Goal: Task Accomplishment & Management: Manage account settings

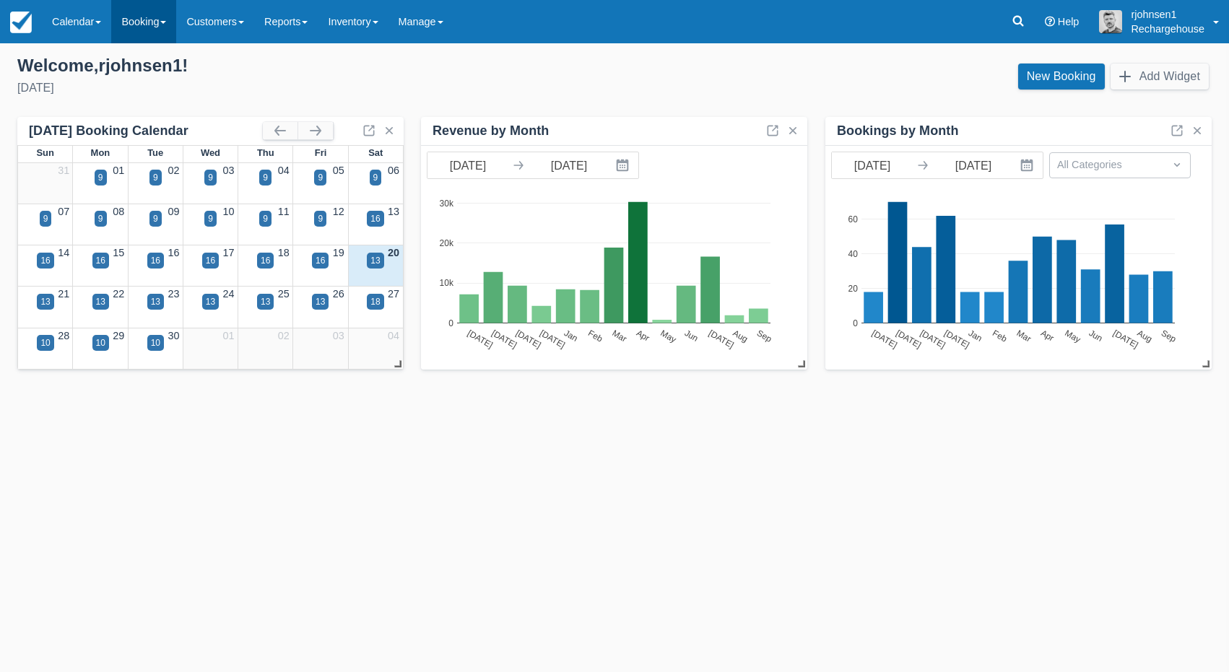
click at [169, 17] on link "Booking" at bounding box center [143, 21] width 65 height 43
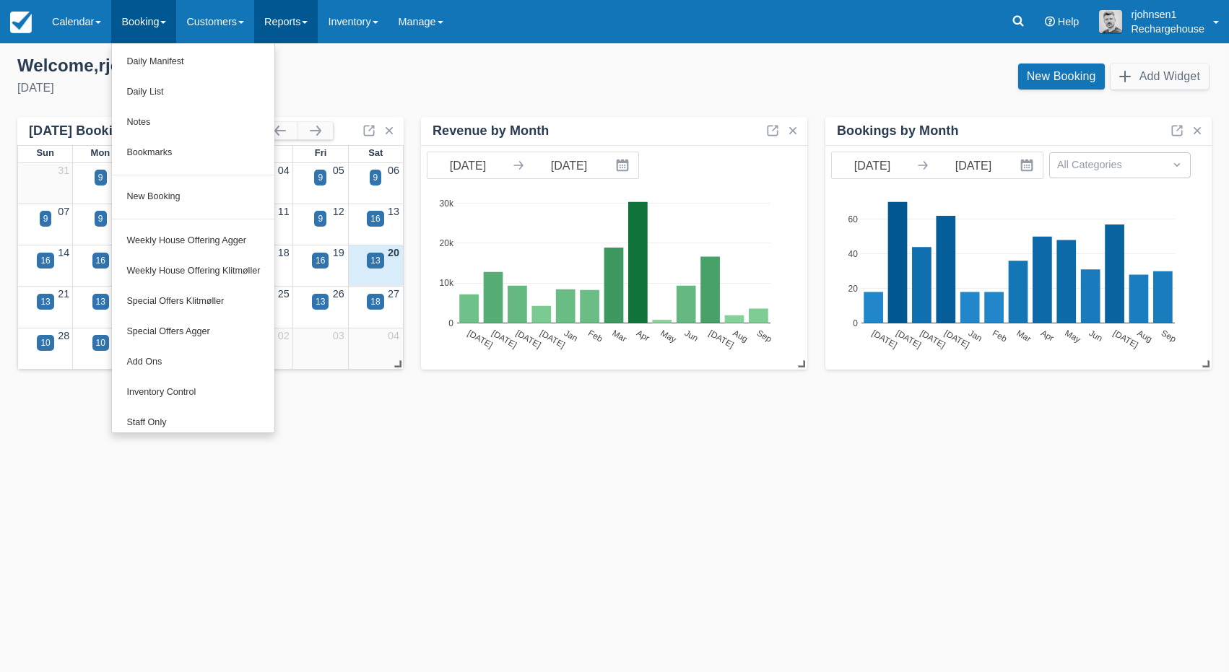
click at [279, 27] on link "Reports" at bounding box center [286, 21] width 64 height 43
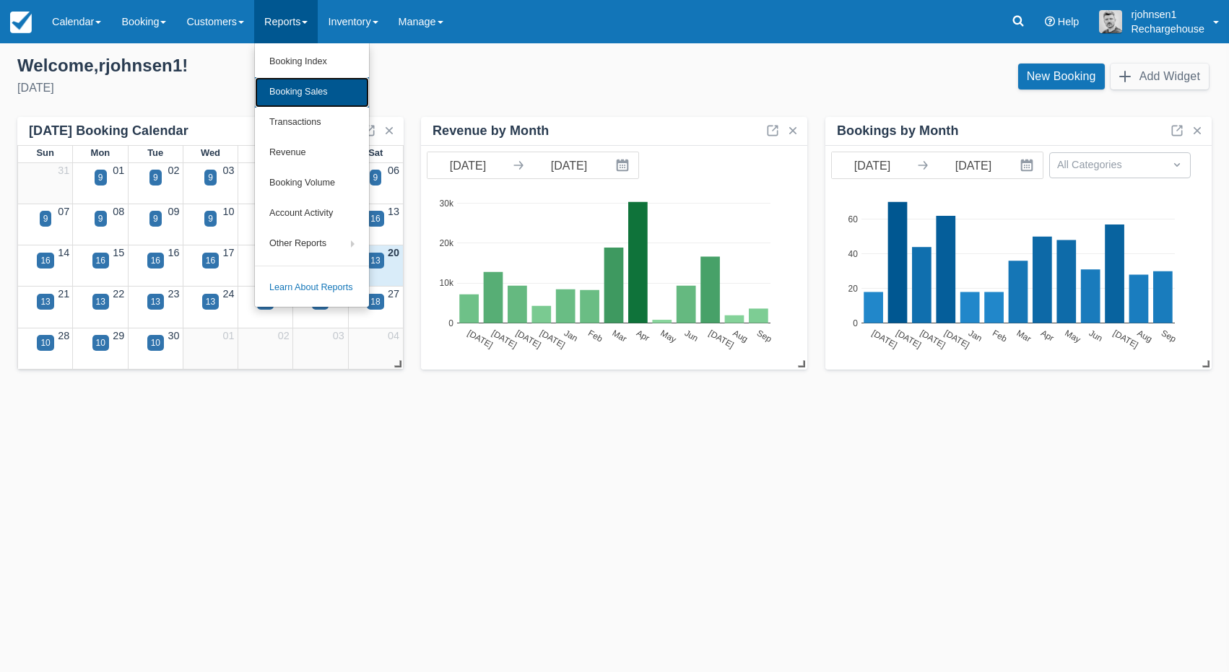
click at [298, 94] on link "Booking Sales" at bounding box center [312, 92] width 114 height 30
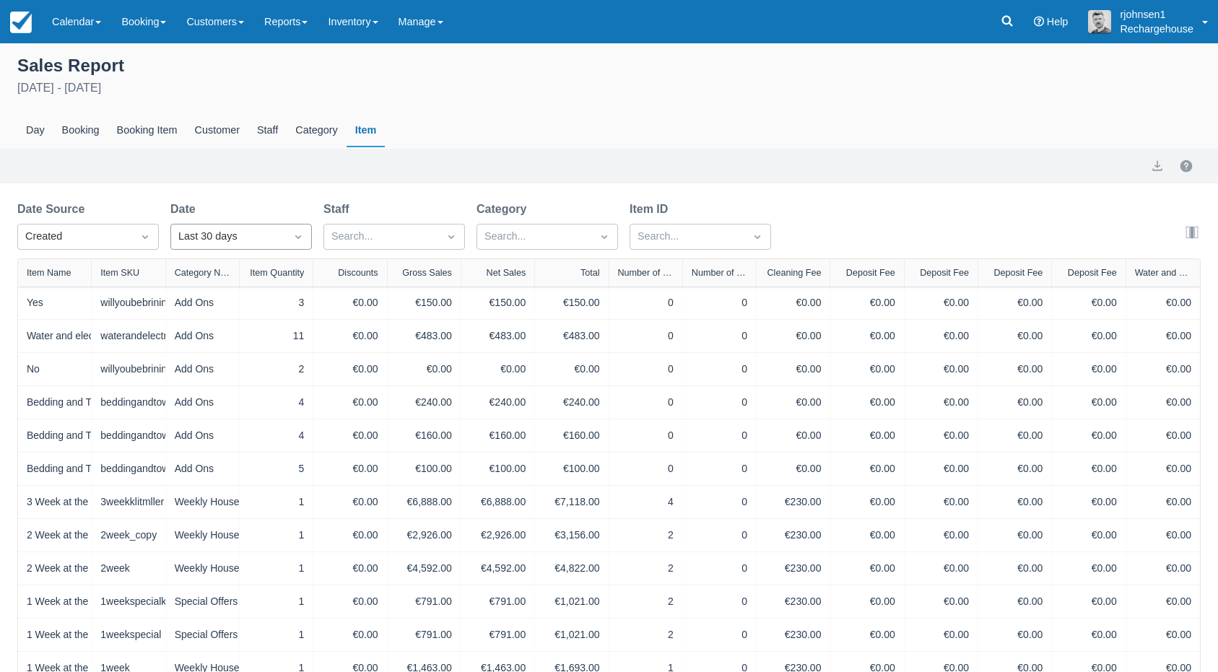
click at [245, 236] on div "Last 30 days" at bounding box center [228, 237] width 100 height 16
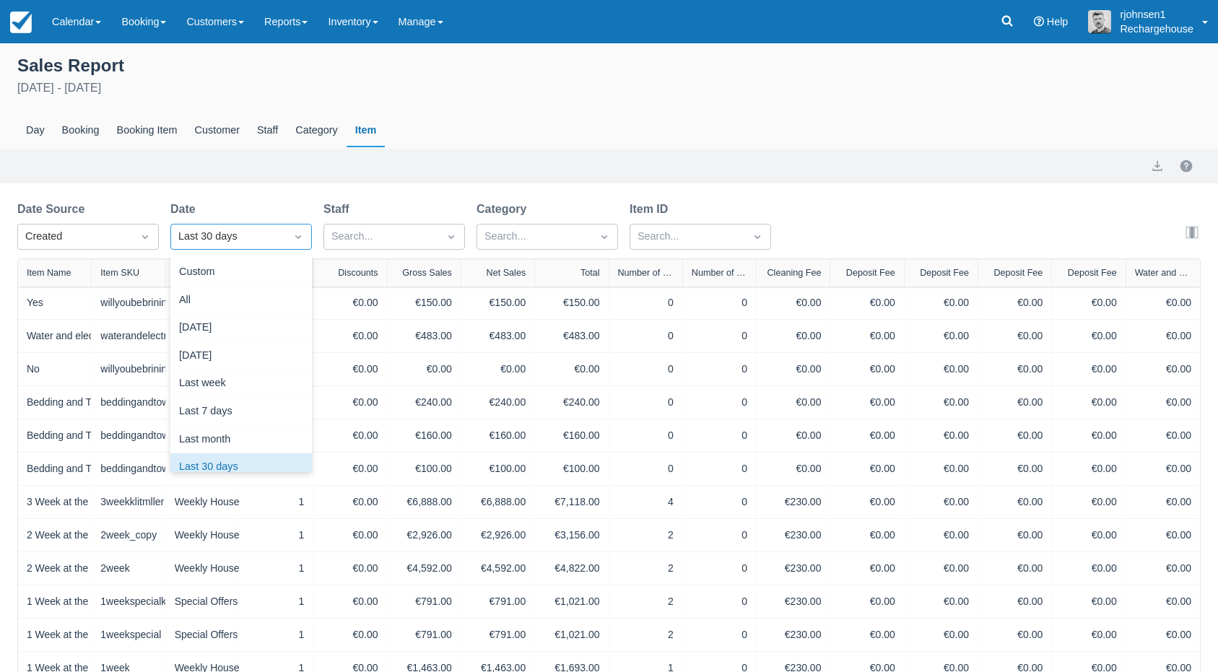
scroll to position [18, 0]
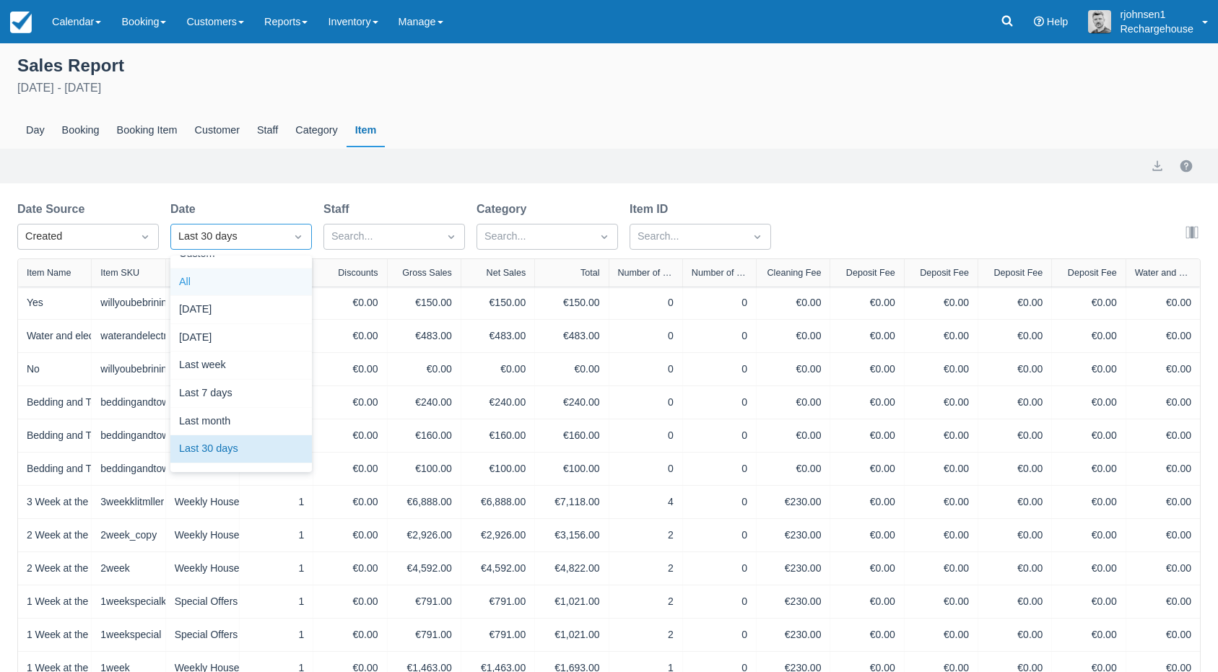
click at [234, 281] on div "All" at bounding box center [241, 283] width 142 height 28
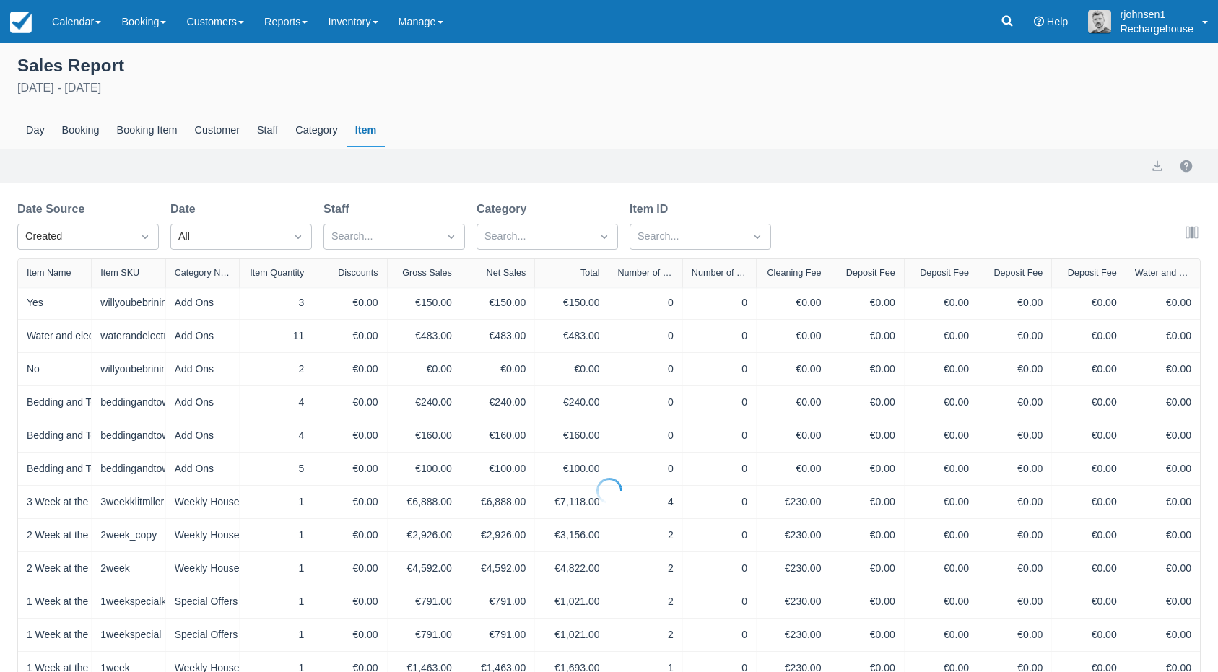
select select "20"
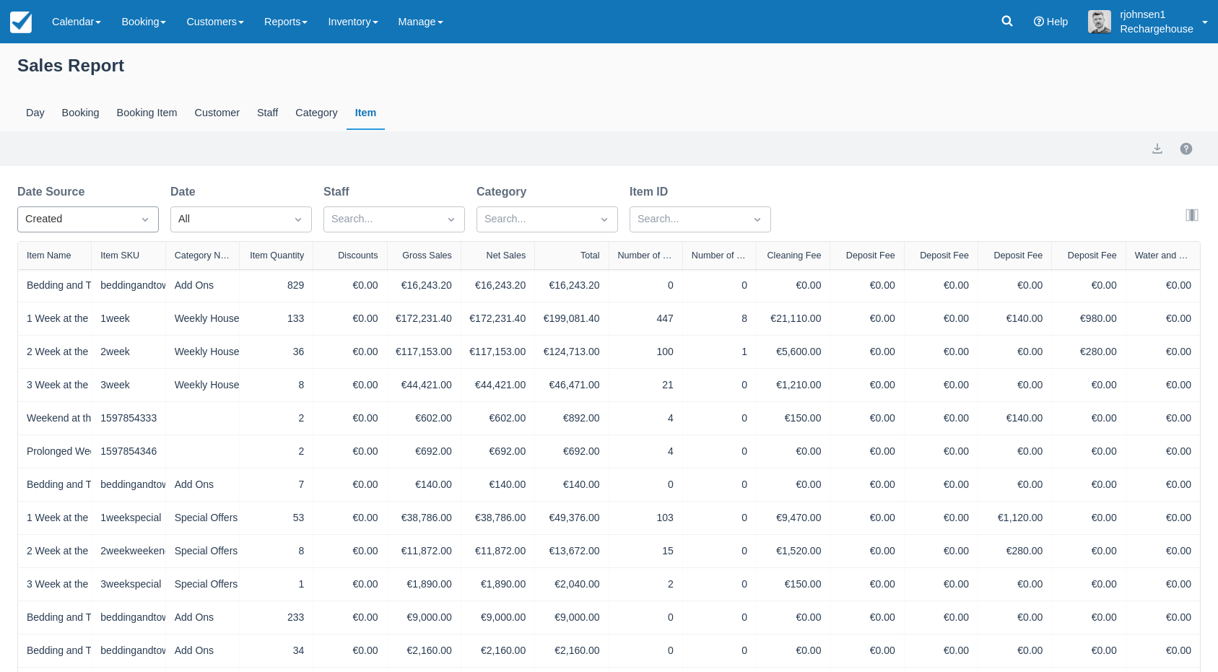
click at [145, 211] on div at bounding box center [145, 219] width 26 height 20
click at [84, 119] on div "Booking" at bounding box center [80, 113] width 55 height 33
select select "20"
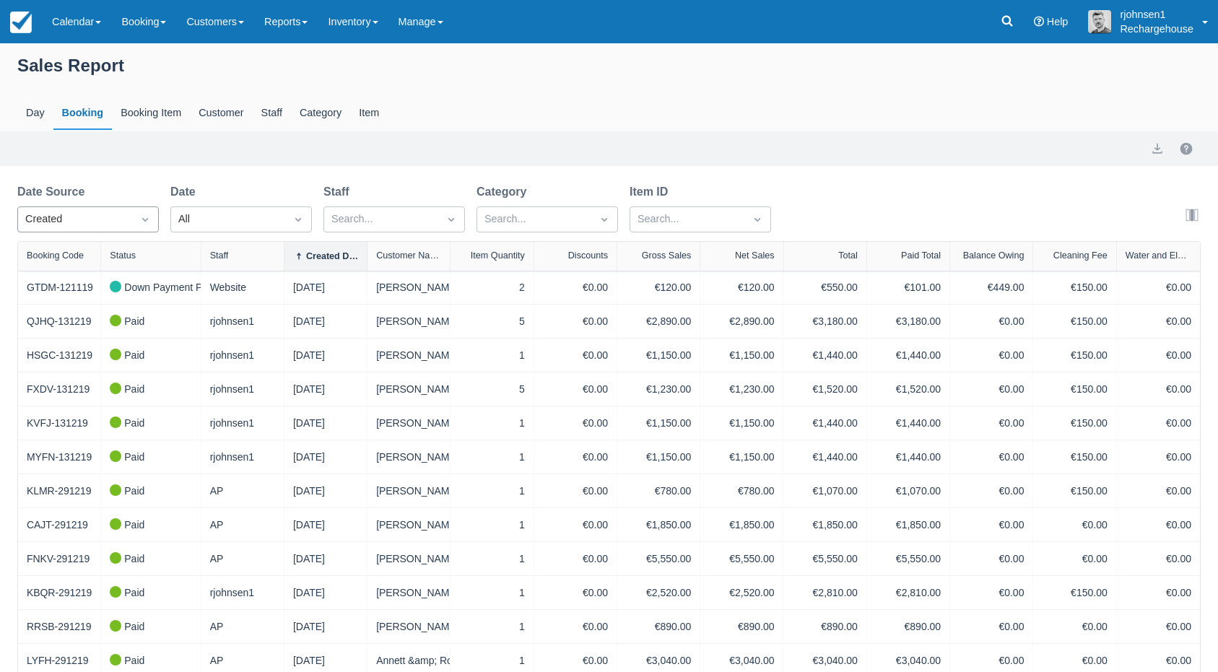
click at [144, 221] on icon "Dropdown icon" at bounding box center [145, 219] width 14 height 14
click at [143, 221] on icon "Dropdown icon" at bounding box center [145, 219] width 14 height 14
click at [609, 212] on div at bounding box center [604, 219] width 26 height 20
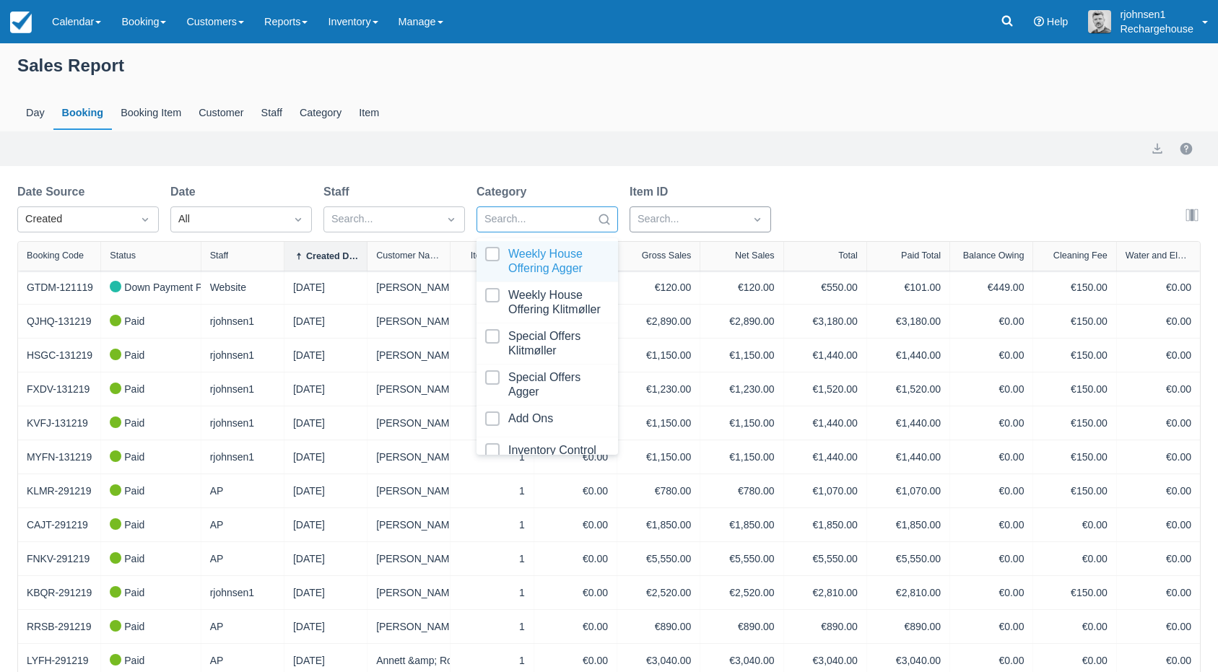
click at [685, 217] on div at bounding box center [688, 219] width 100 height 19
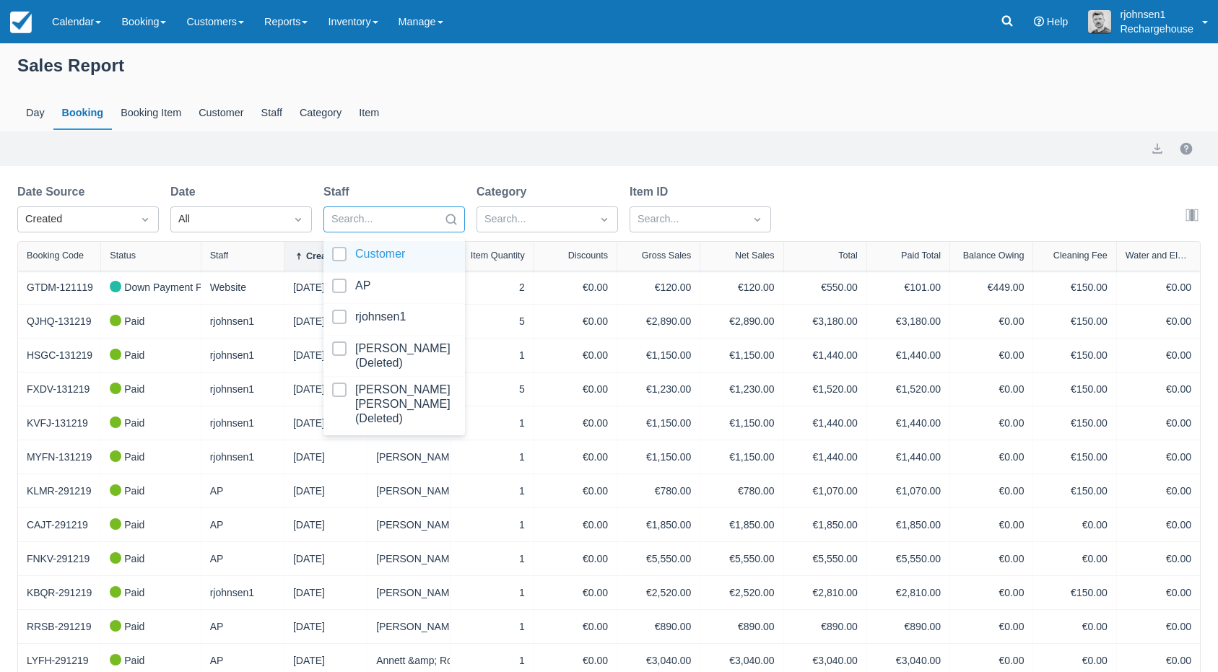
click at [439, 225] on div at bounding box center [451, 219] width 26 height 20
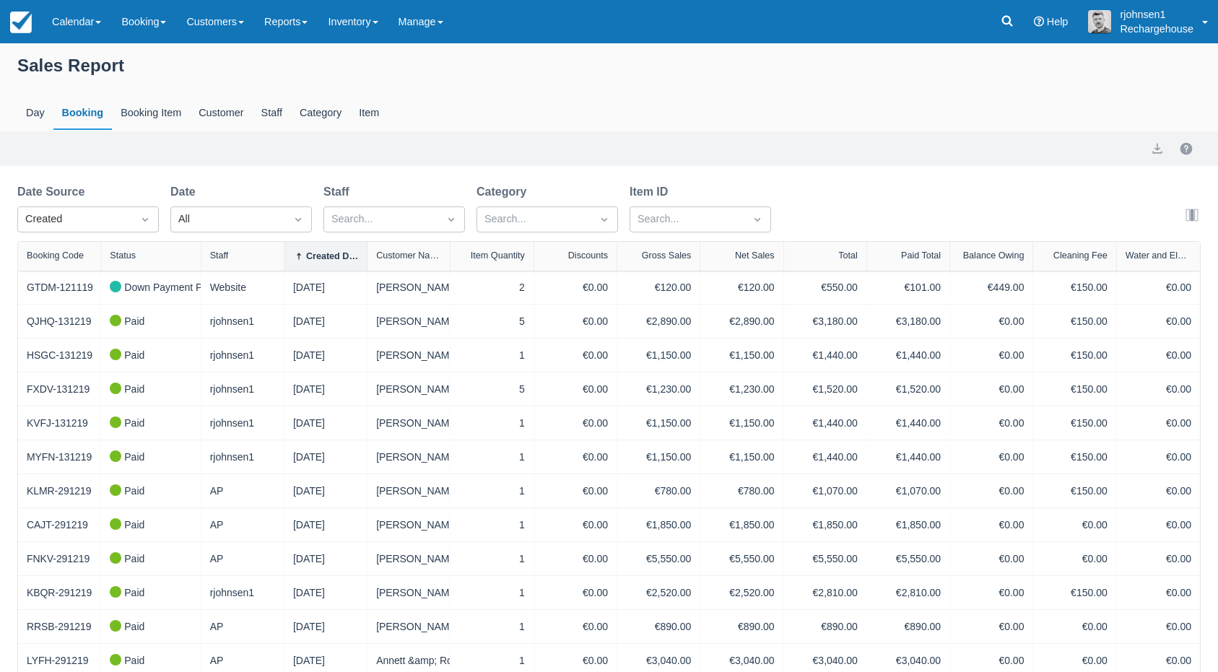
click at [408, 171] on div "Sales Report Day Booking Booking Item Customer Staff Category Item Export Date …" at bounding box center [609, 532] width 1218 height 979
click at [160, 118] on div "Booking Item" at bounding box center [151, 113] width 78 height 33
select select "20"
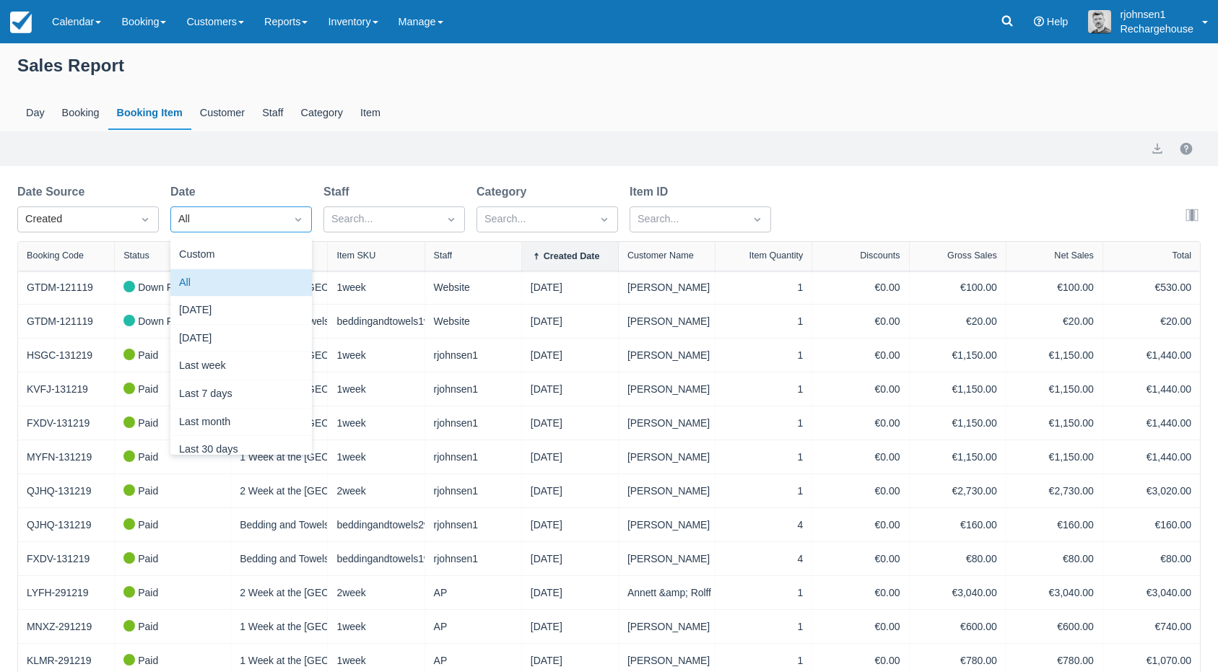
click at [288, 218] on div at bounding box center [298, 219] width 26 height 20
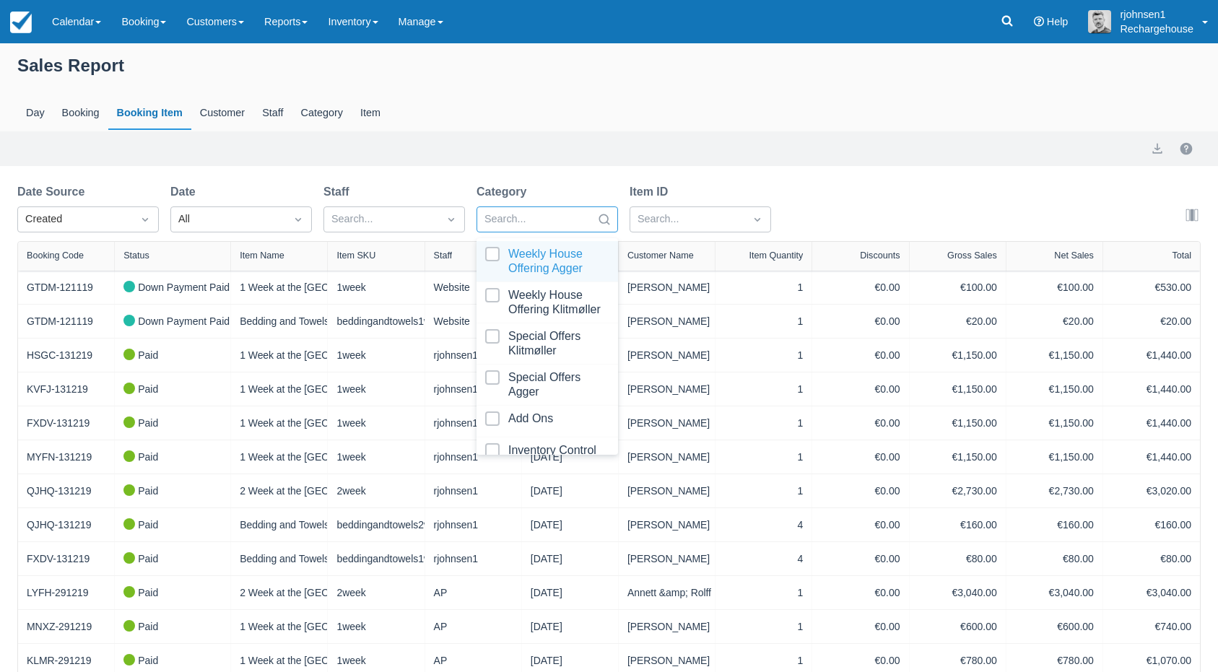
click at [544, 217] on div at bounding box center [535, 219] width 100 height 19
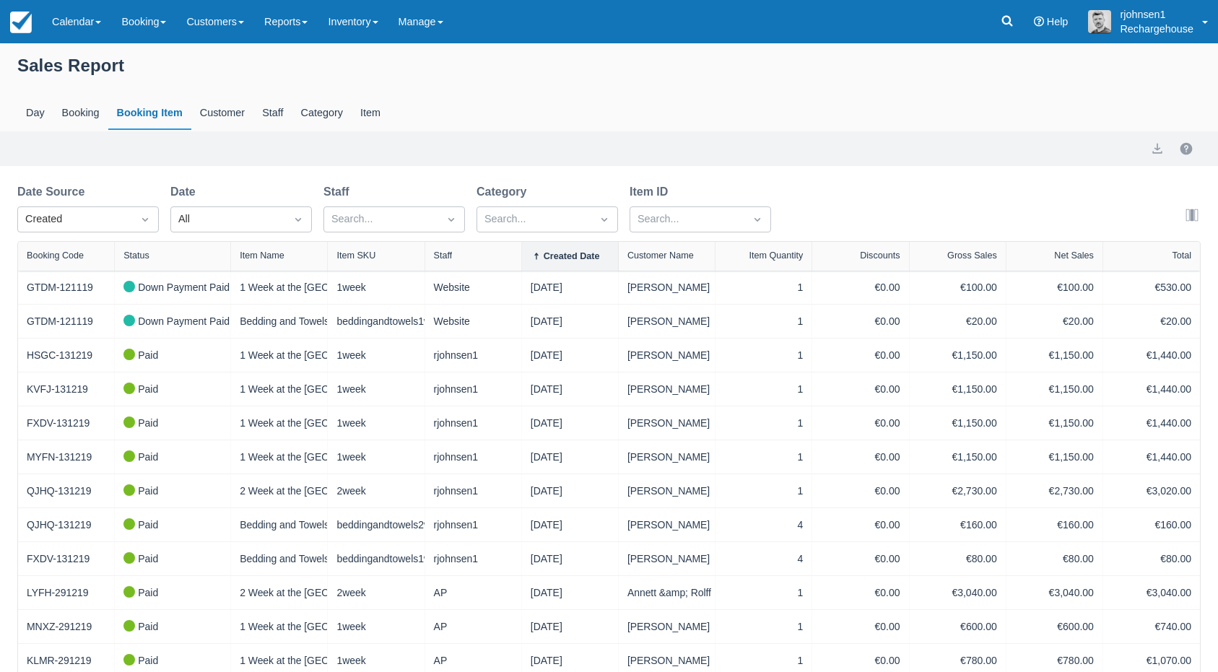
click at [407, 118] on div "Day Booking Booking Item Customer Staff Category Item" at bounding box center [609, 113] width 1184 height 33
click at [168, 254] on div "Status" at bounding box center [172, 256] width 98 height 10
select select "20"
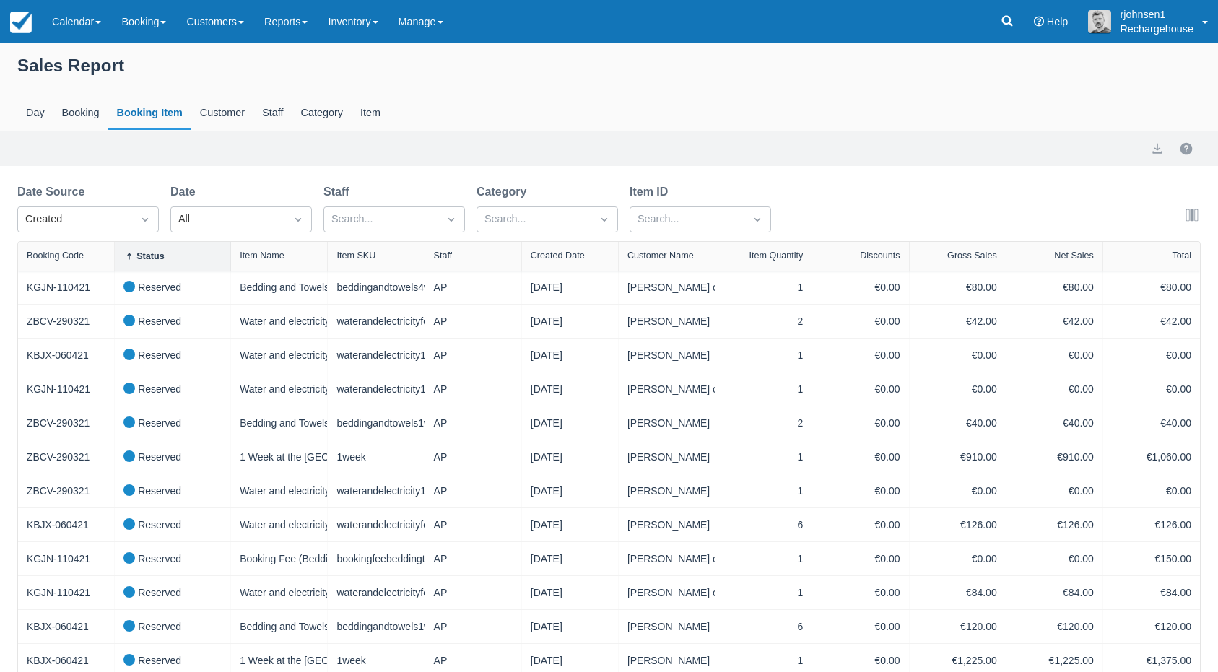
click at [166, 254] on div "Status" at bounding box center [172, 257] width 98 height 12
select select "20"
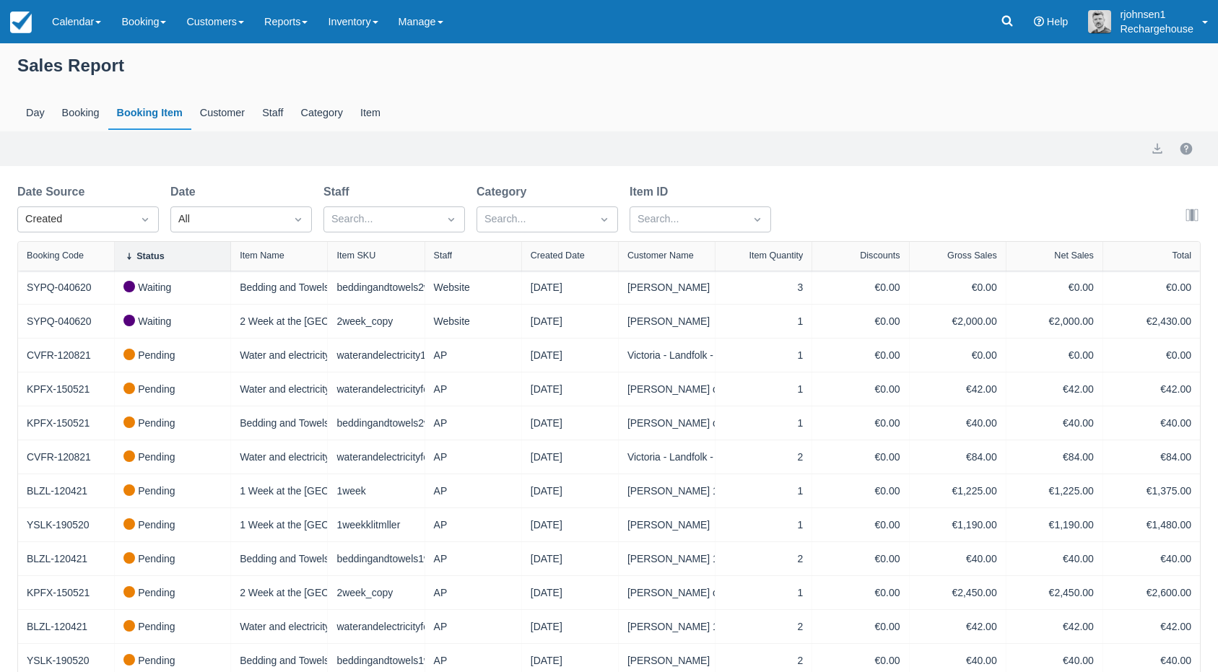
click at [150, 257] on div "Status" at bounding box center [150, 256] width 28 height 10
select select "20"
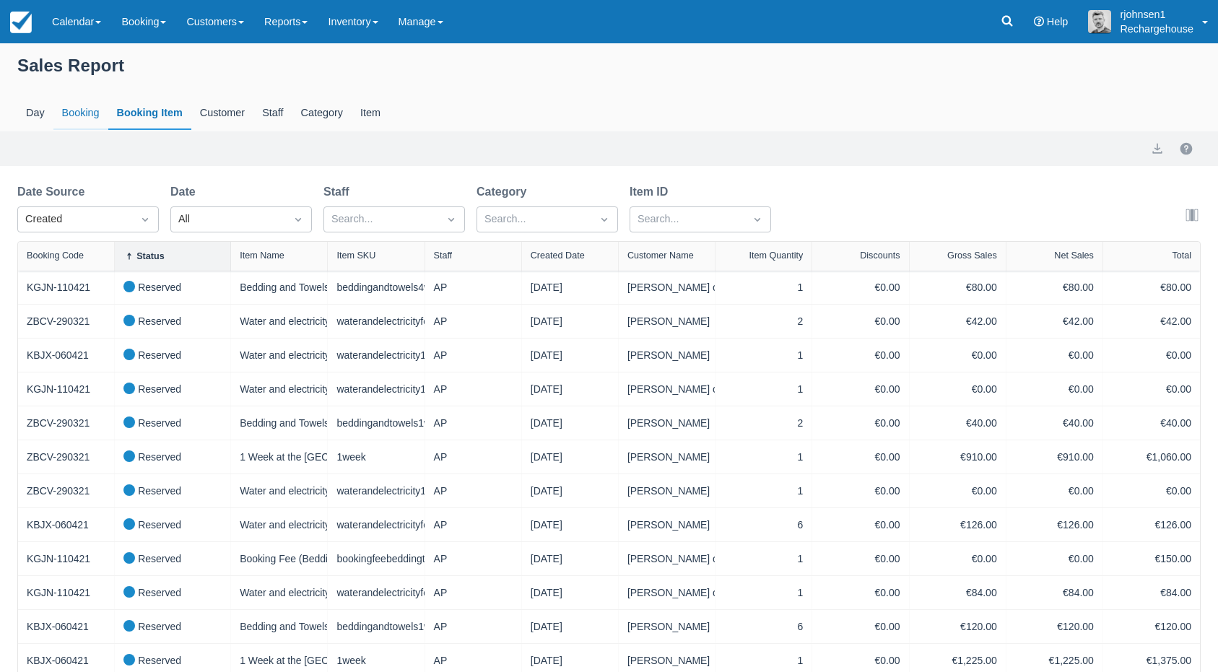
click at [85, 108] on div "Booking" at bounding box center [80, 113] width 55 height 33
select select "20"
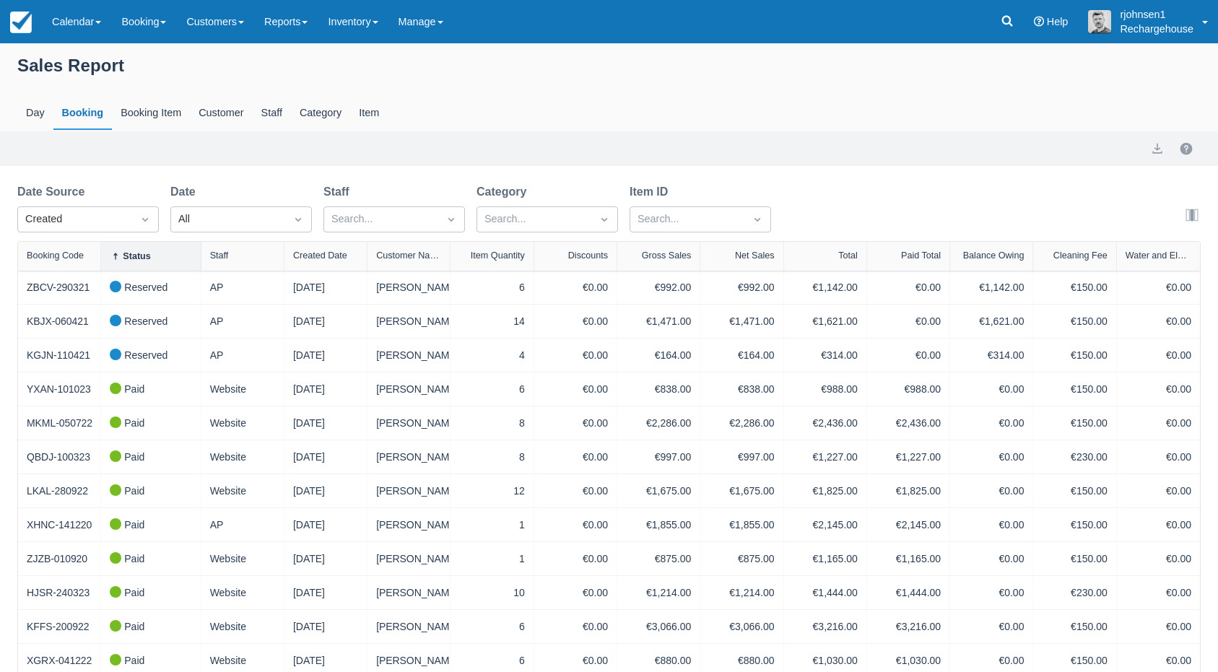
click at [142, 254] on div "Status" at bounding box center [137, 256] width 28 height 10
select select "20"
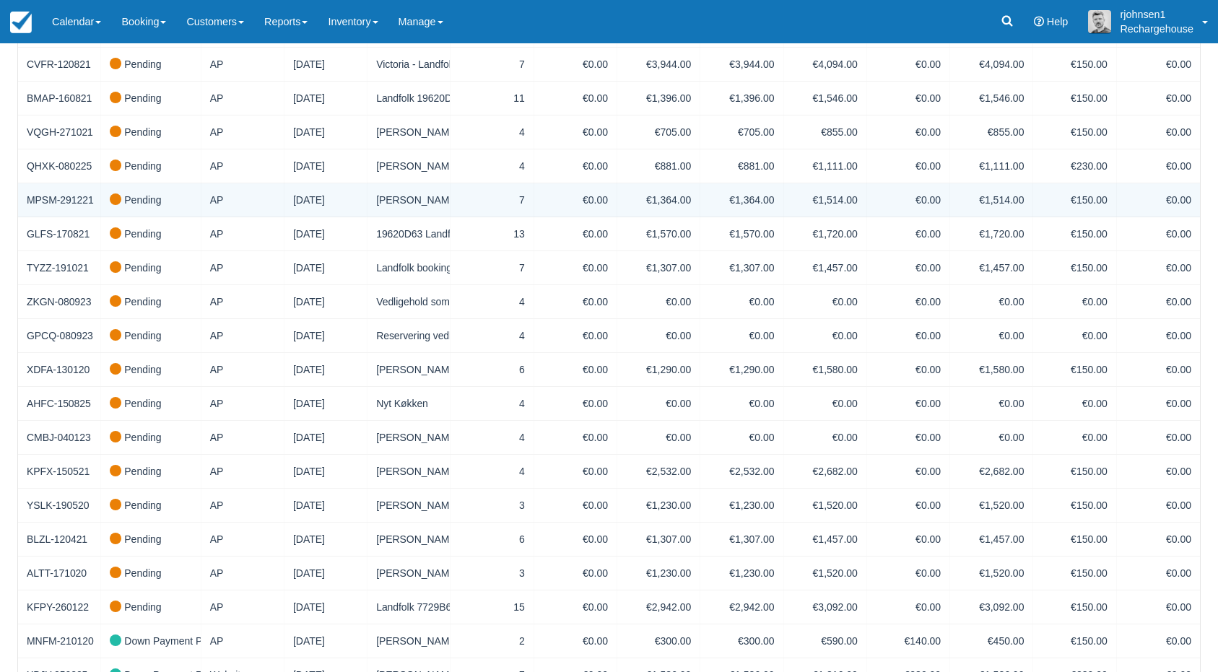
scroll to position [342, 0]
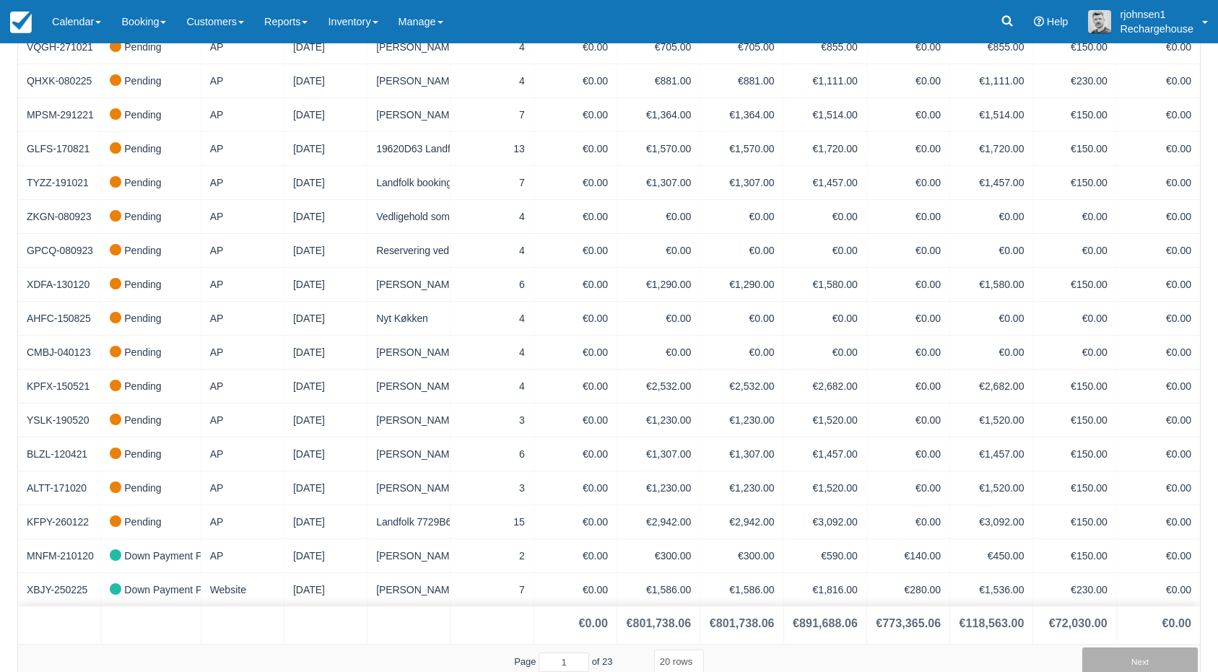
click at [1133, 653] on button "Next" at bounding box center [1140, 662] width 116 height 29
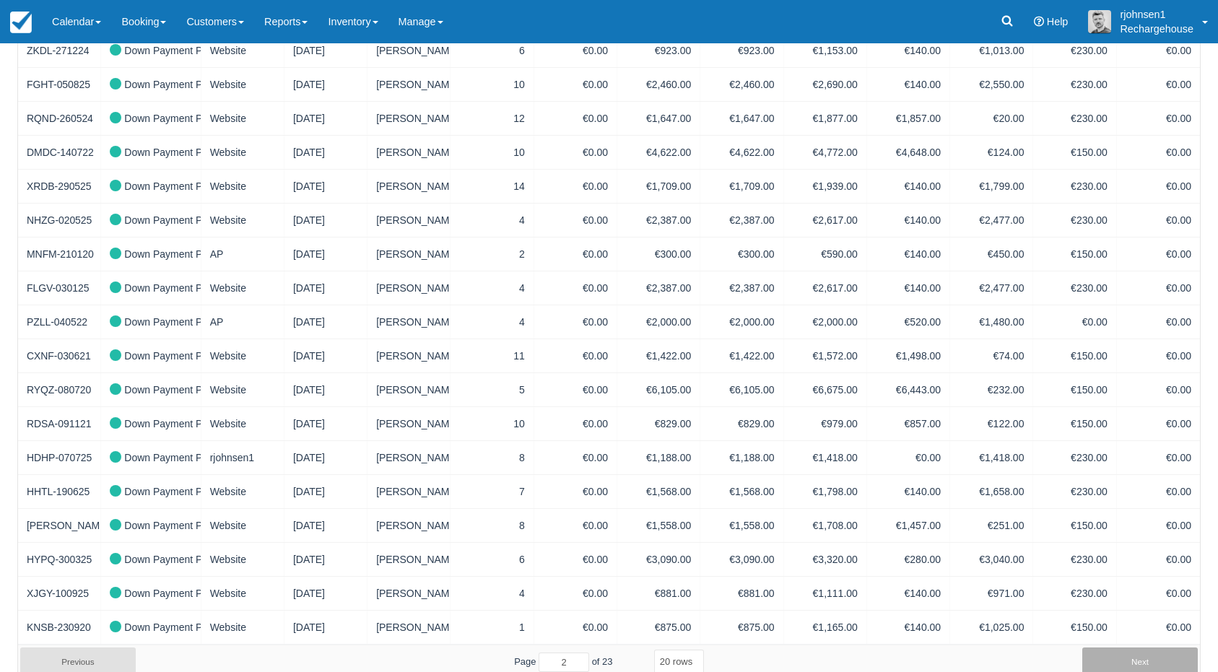
click at [1133, 653] on button "Next" at bounding box center [1140, 662] width 116 height 29
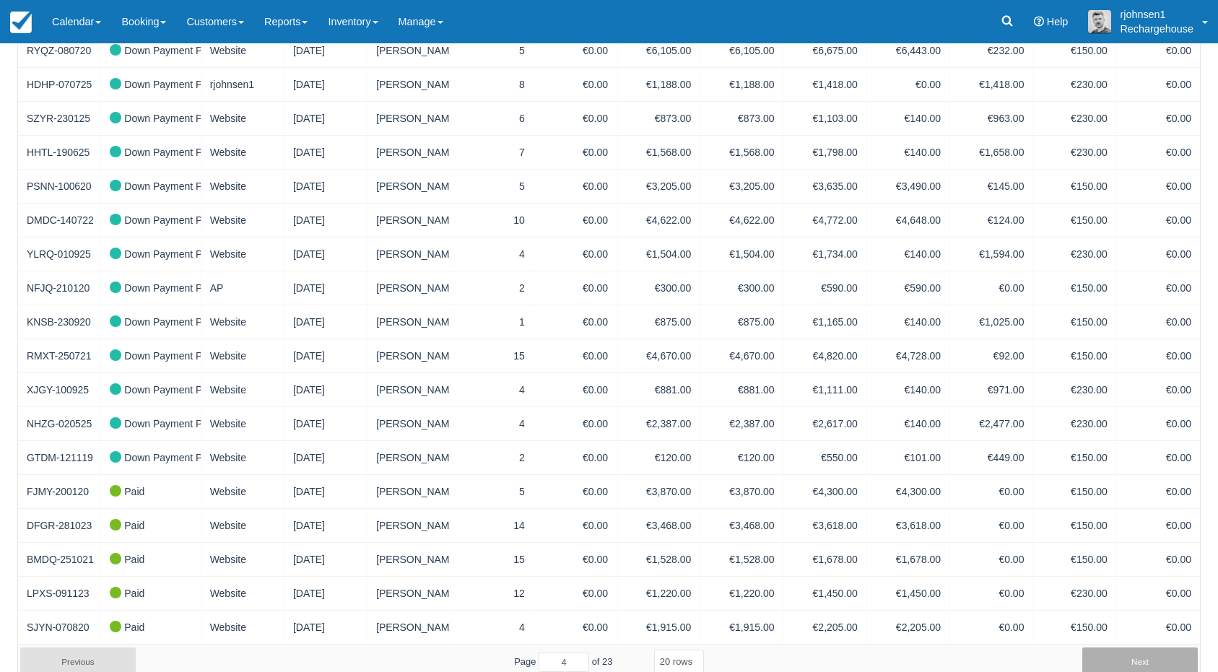
click at [1133, 653] on button "Next" at bounding box center [1140, 662] width 116 height 29
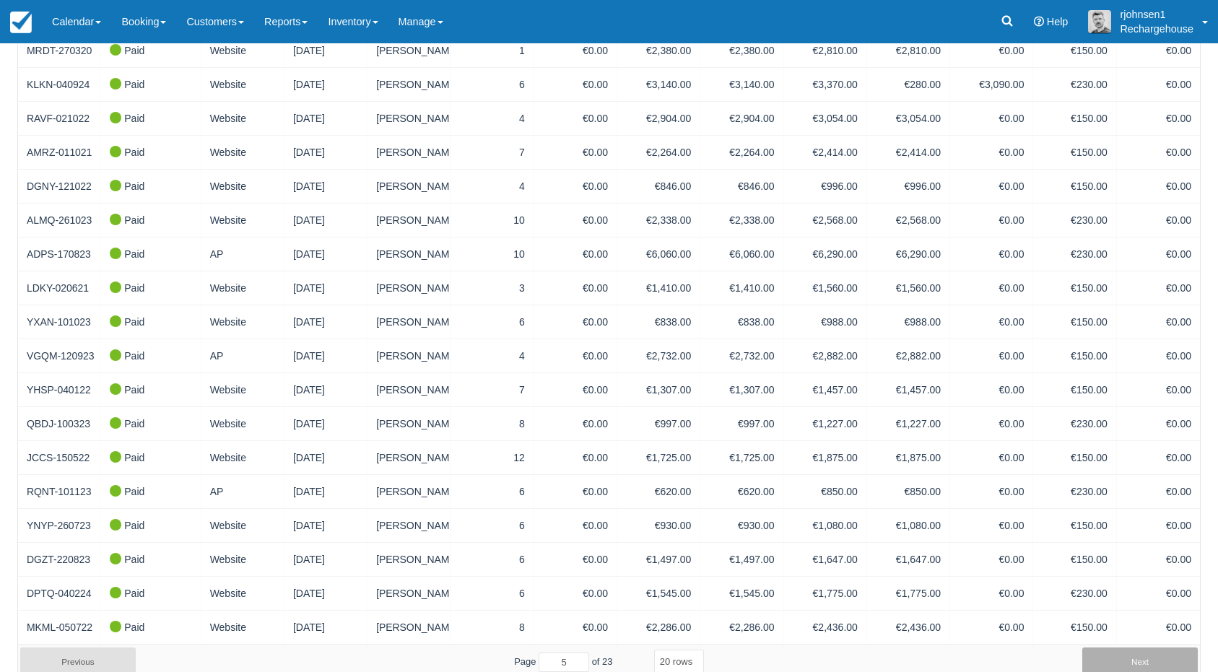
click at [1133, 653] on button "Next" at bounding box center [1140, 662] width 116 height 29
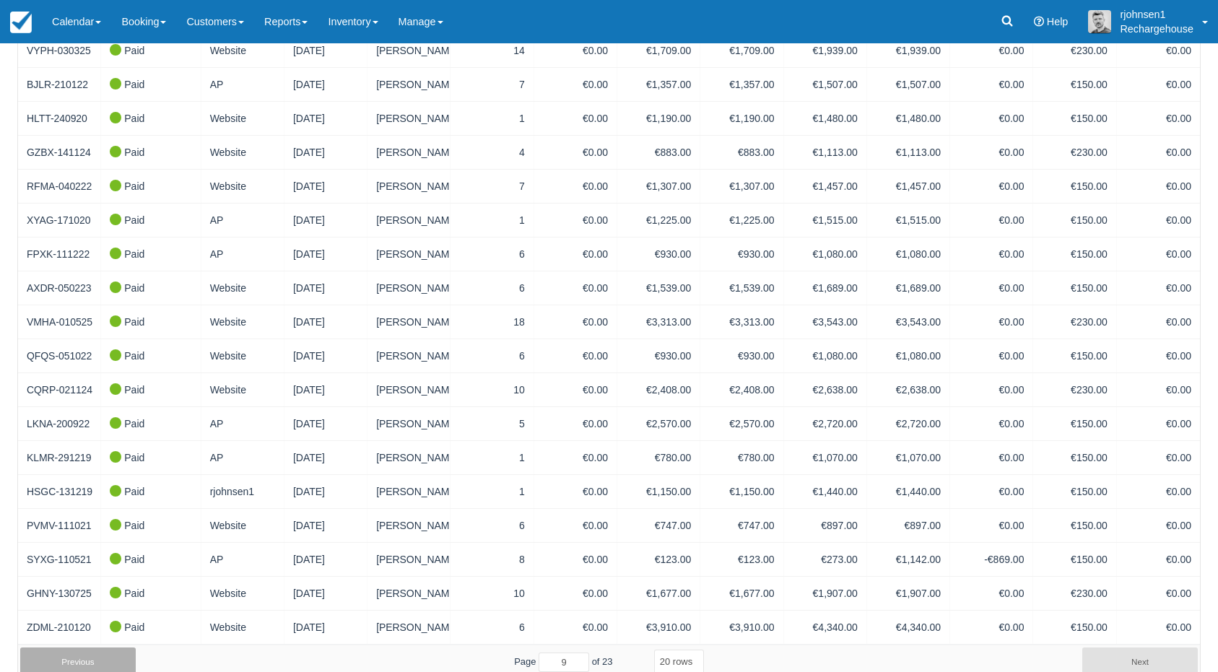
click at [74, 651] on button "Previous" at bounding box center [78, 662] width 116 height 29
click at [72, 650] on button "Previous" at bounding box center [78, 662] width 116 height 29
click at [70, 649] on button "Previous" at bounding box center [78, 662] width 116 height 29
click at [69, 648] on button "Previous" at bounding box center [78, 662] width 116 height 29
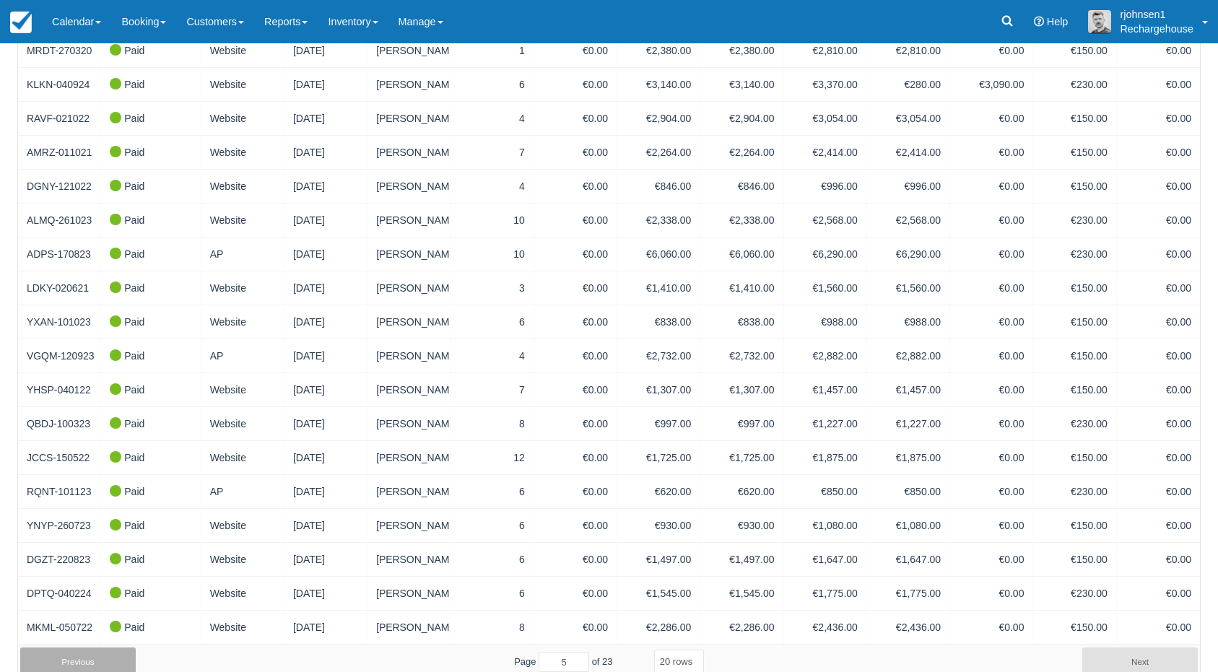
type input "4"
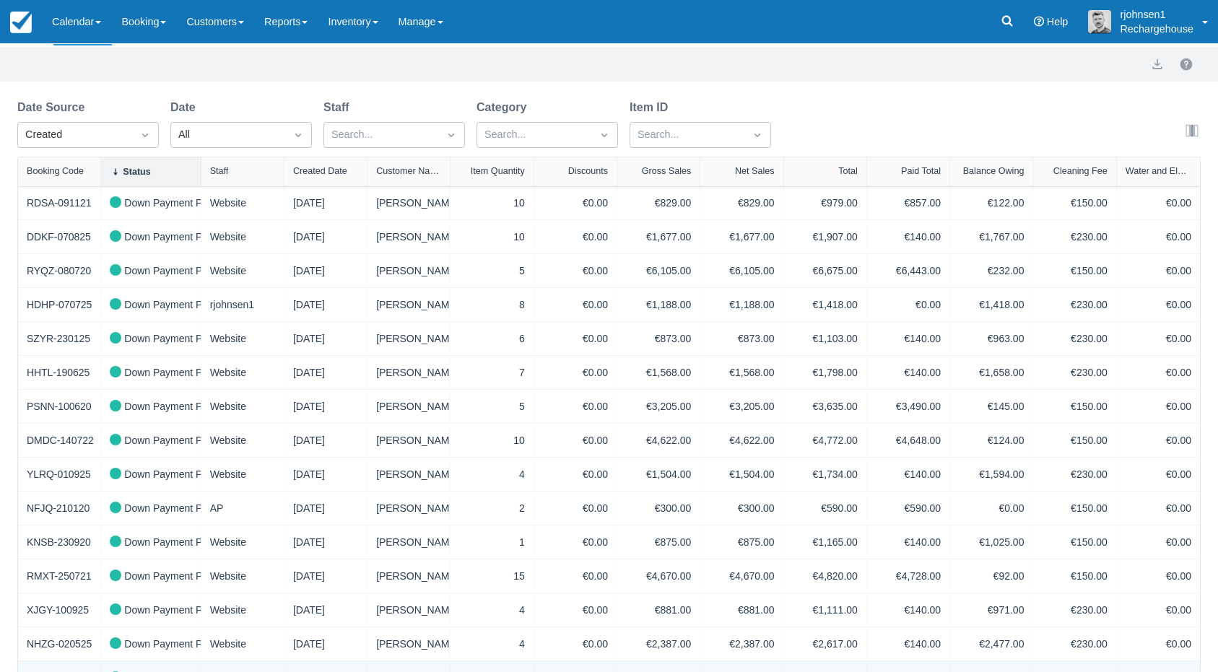
scroll to position [92, 0]
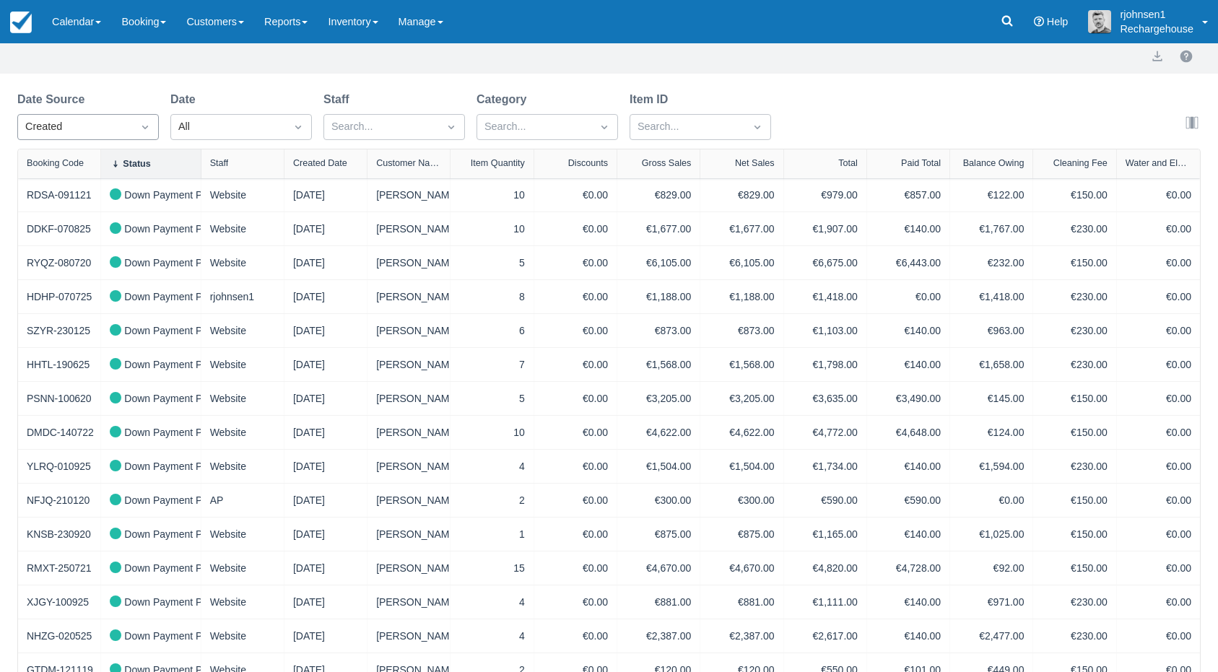
click at [147, 133] on icon "Dropdown icon" at bounding box center [145, 127] width 14 height 14
click at [117, 194] on div "Start" at bounding box center [88, 191] width 142 height 28
select select "20"
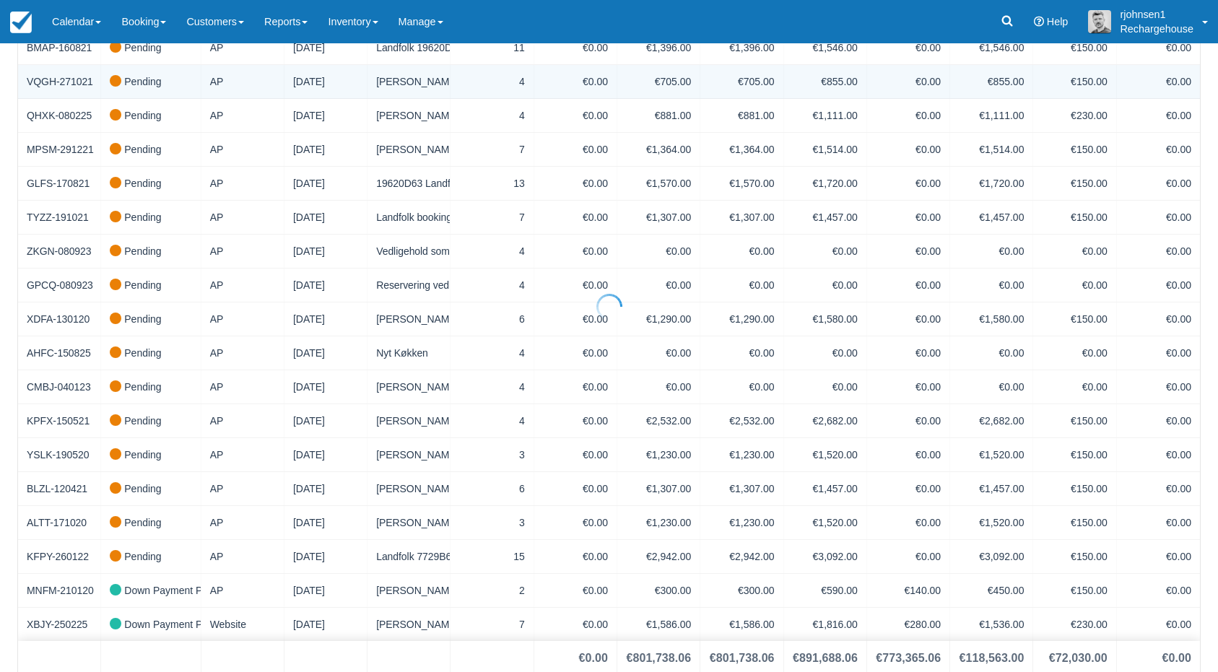
scroll to position [342, 0]
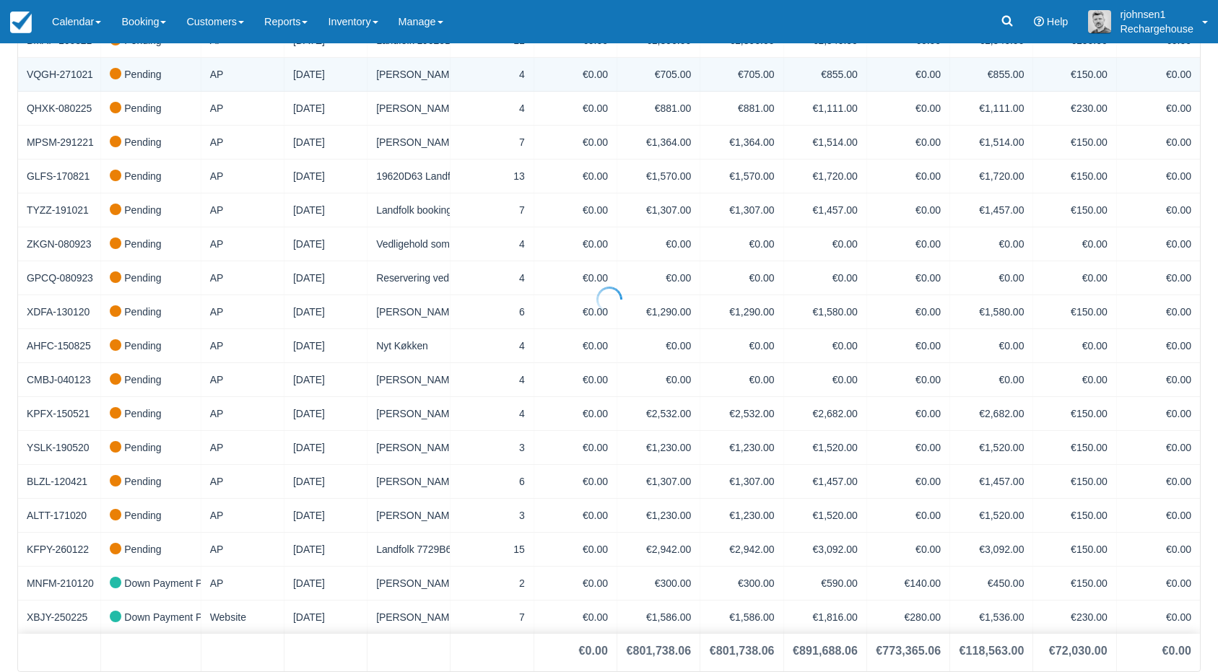
select select "20"
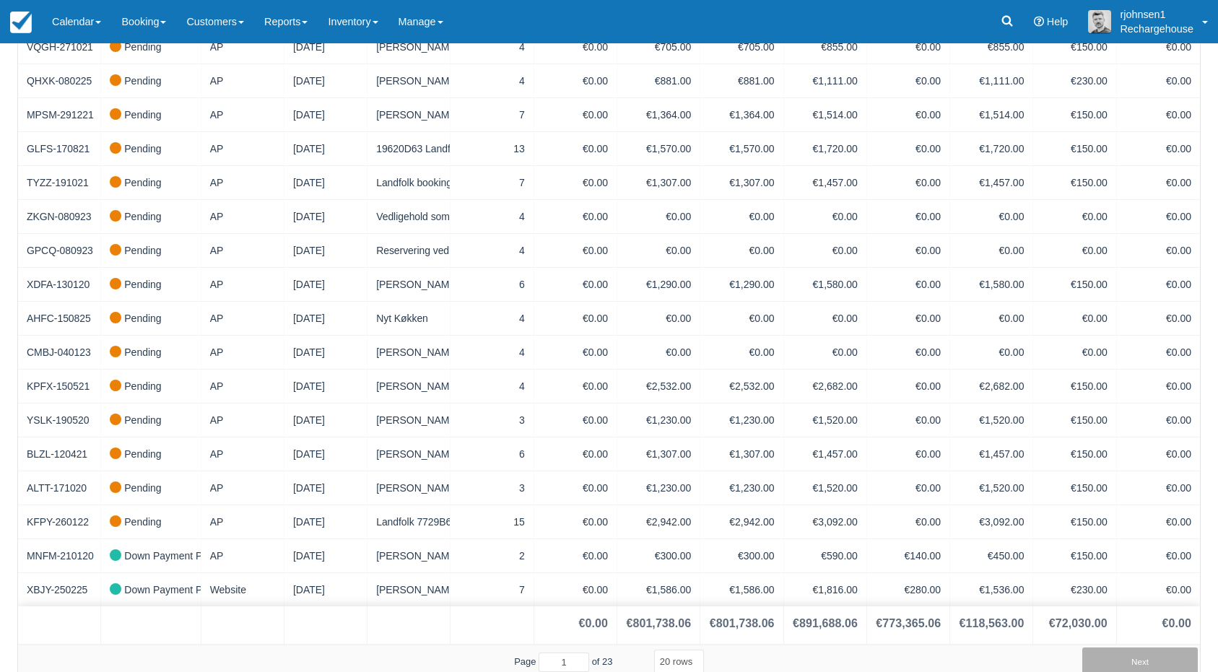
click at [1114, 648] on button "Next" at bounding box center [1140, 662] width 116 height 29
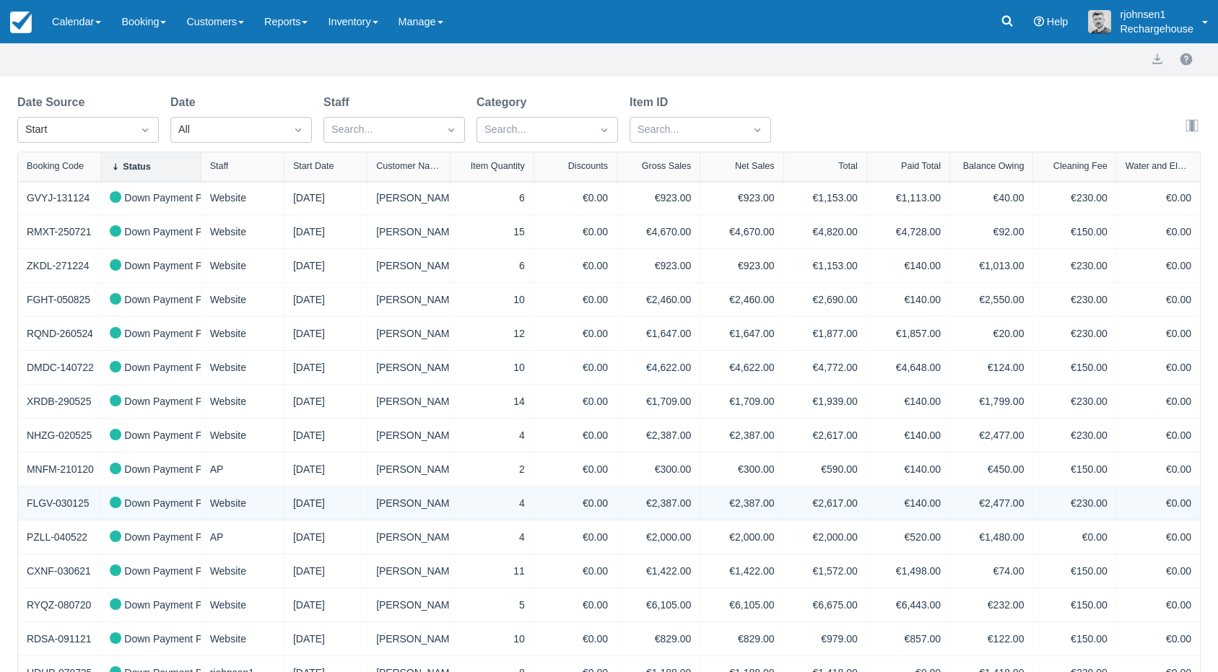
scroll to position [82, 0]
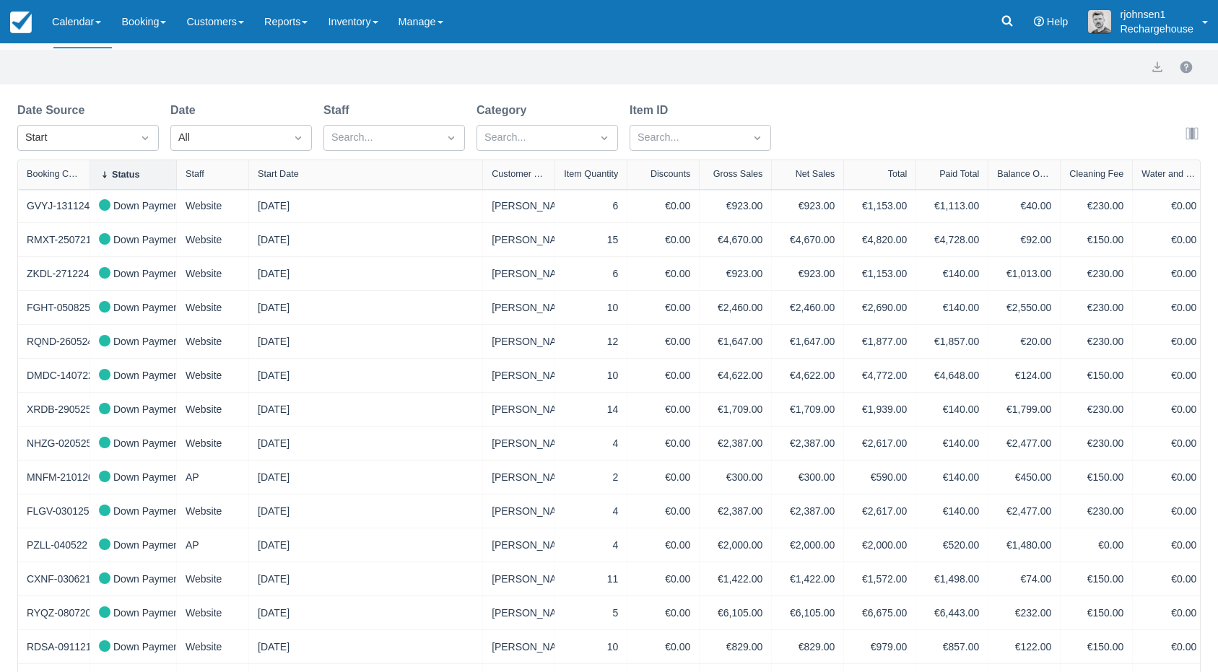
drag, startPoint x: 368, startPoint y: 180, endPoint x: 518, endPoint y: 186, distance: 151.1
click at [518, 186] on div "Booking Code Status Staff Start Date Customer Name Item Quantity Discounts Gros…" at bounding box center [611, 174] width 1187 height 29
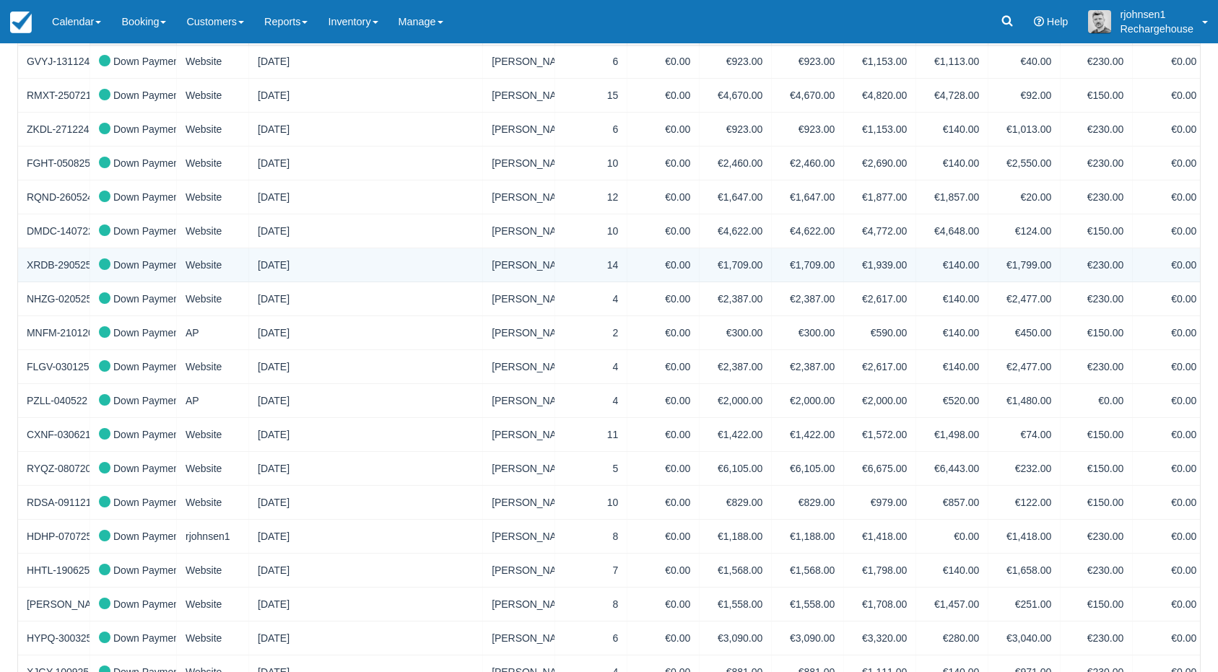
scroll to position [316, 0]
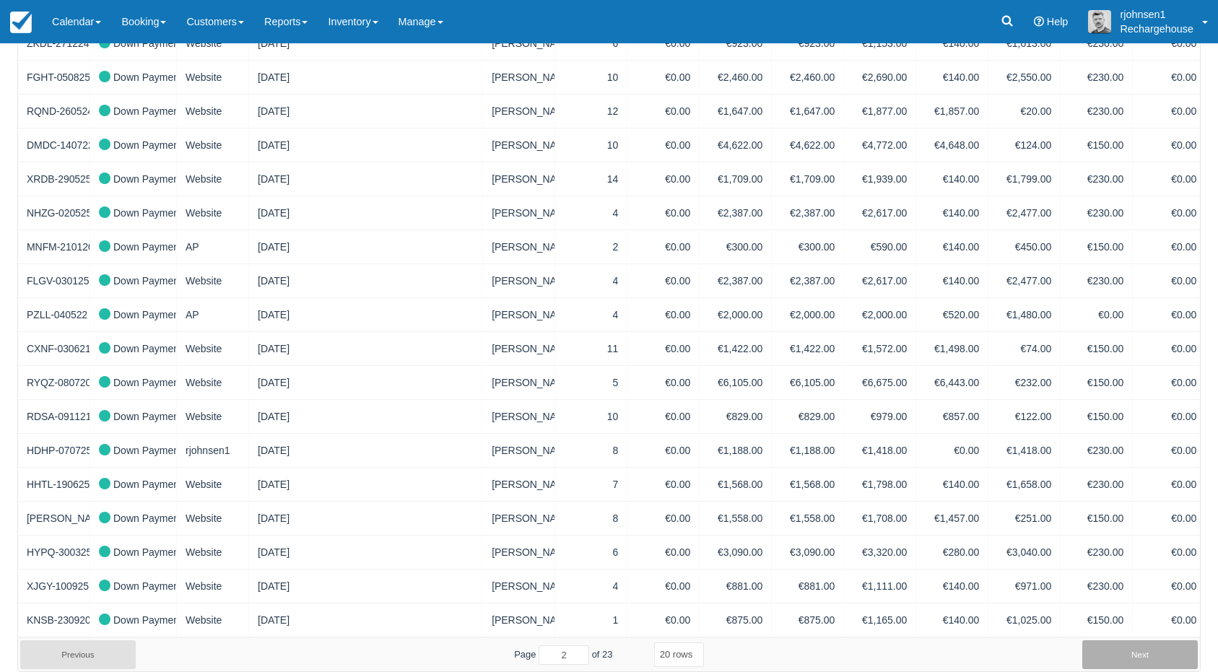
click at [1131, 648] on button "Next" at bounding box center [1140, 655] width 116 height 29
type input "3"
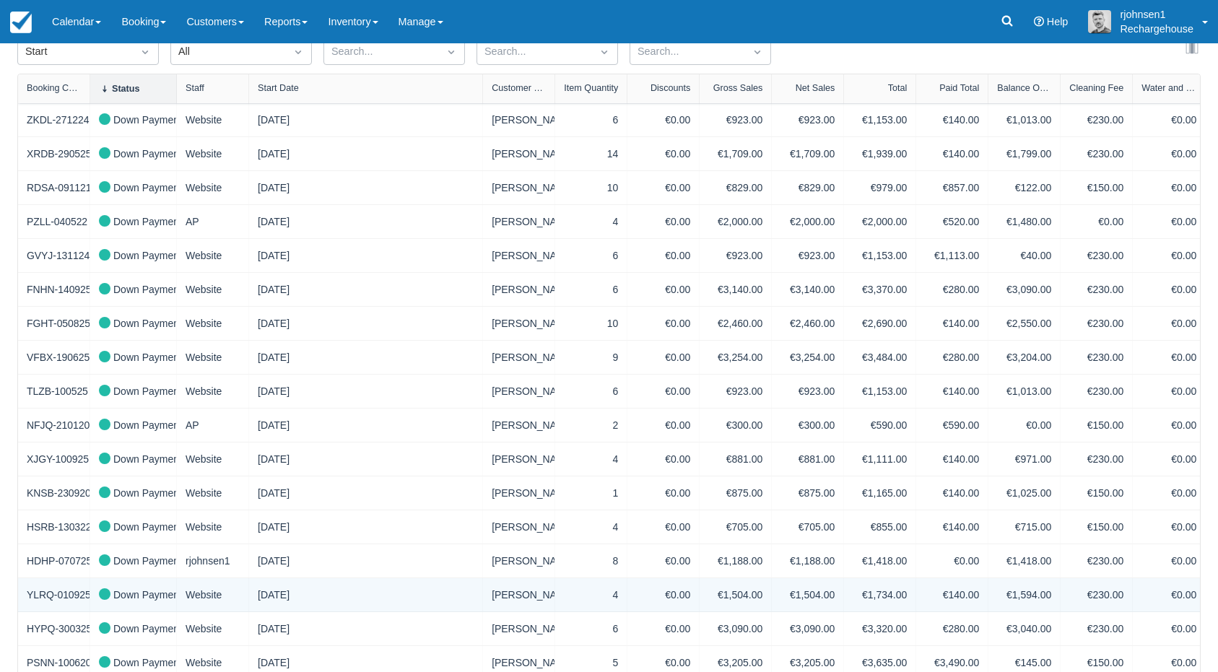
scroll to position [166, 0]
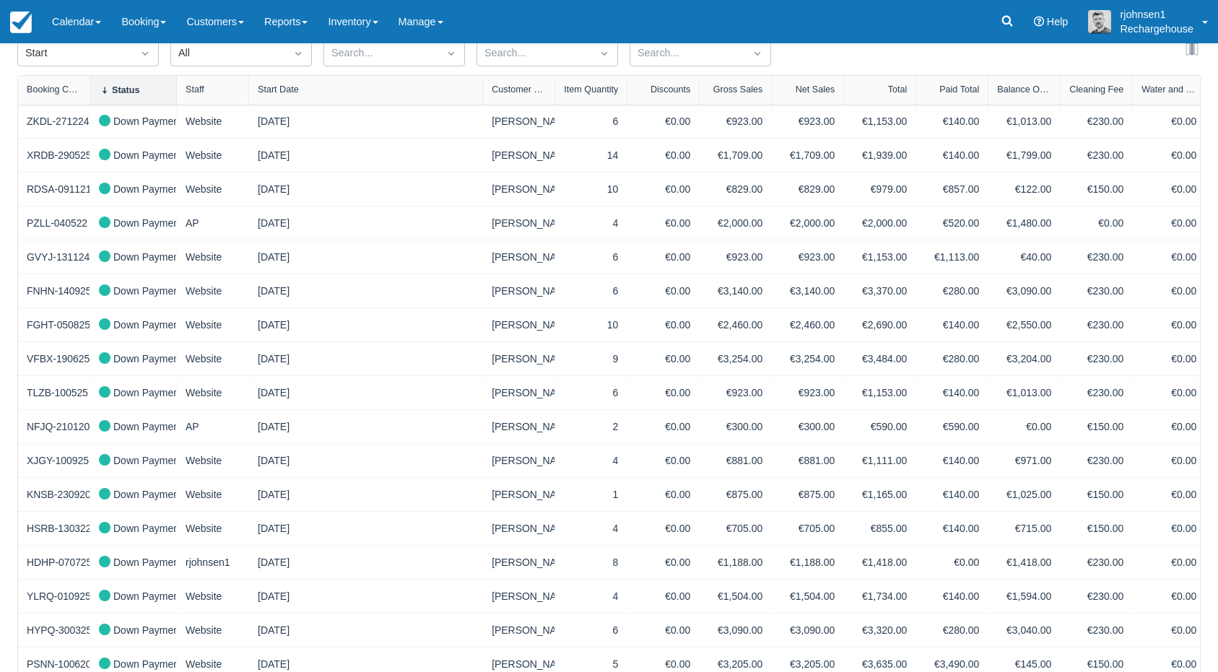
click at [334, 91] on div "Start Date" at bounding box center [366, 89] width 216 height 10
click at [274, 85] on div "Start Date" at bounding box center [278, 89] width 41 height 10
select select "20"
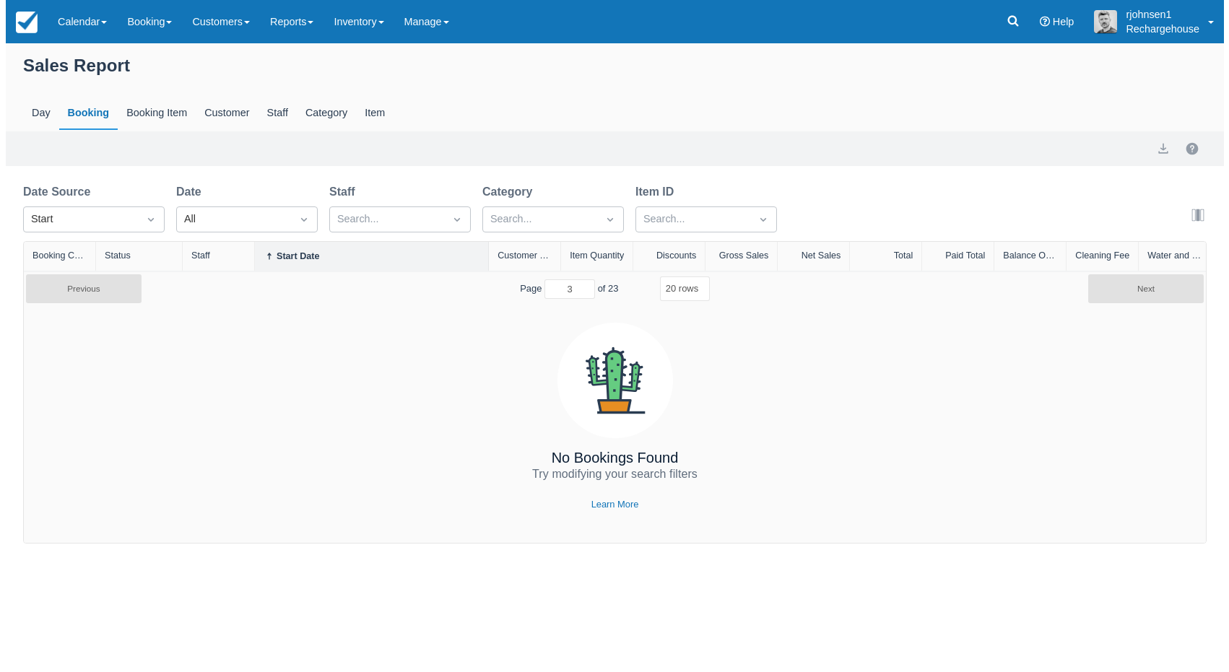
scroll to position [0, 0]
click at [293, 256] on div "Start Date" at bounding box center [293, 256] width 43 height 10
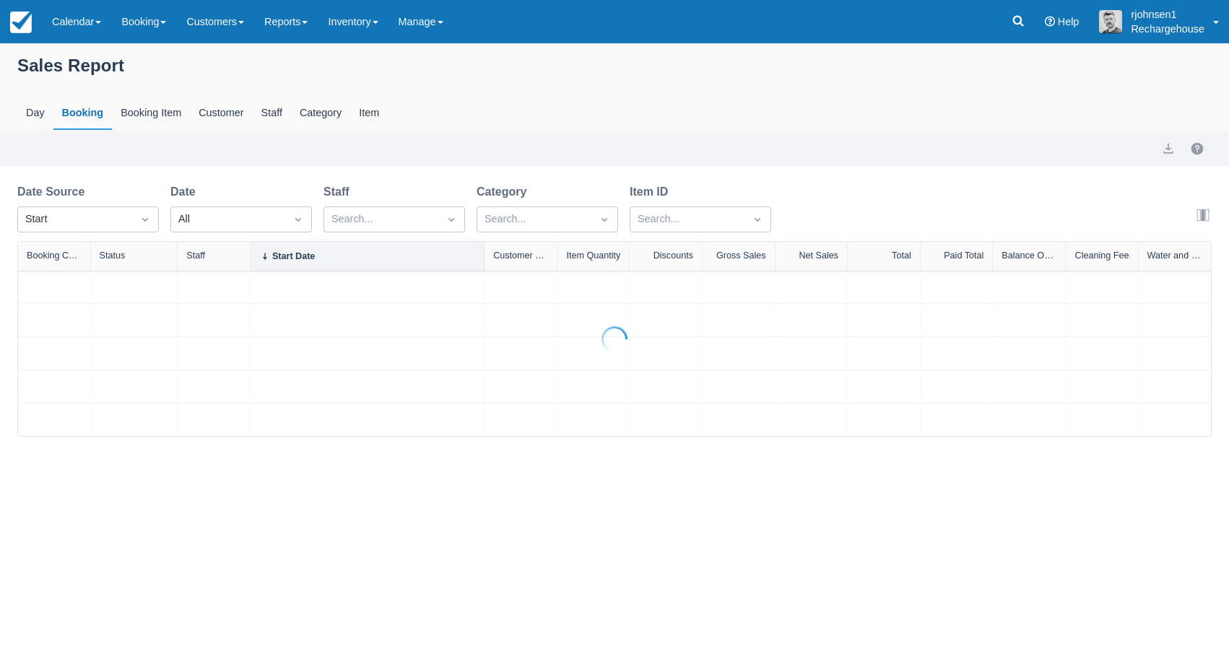
select select "20"
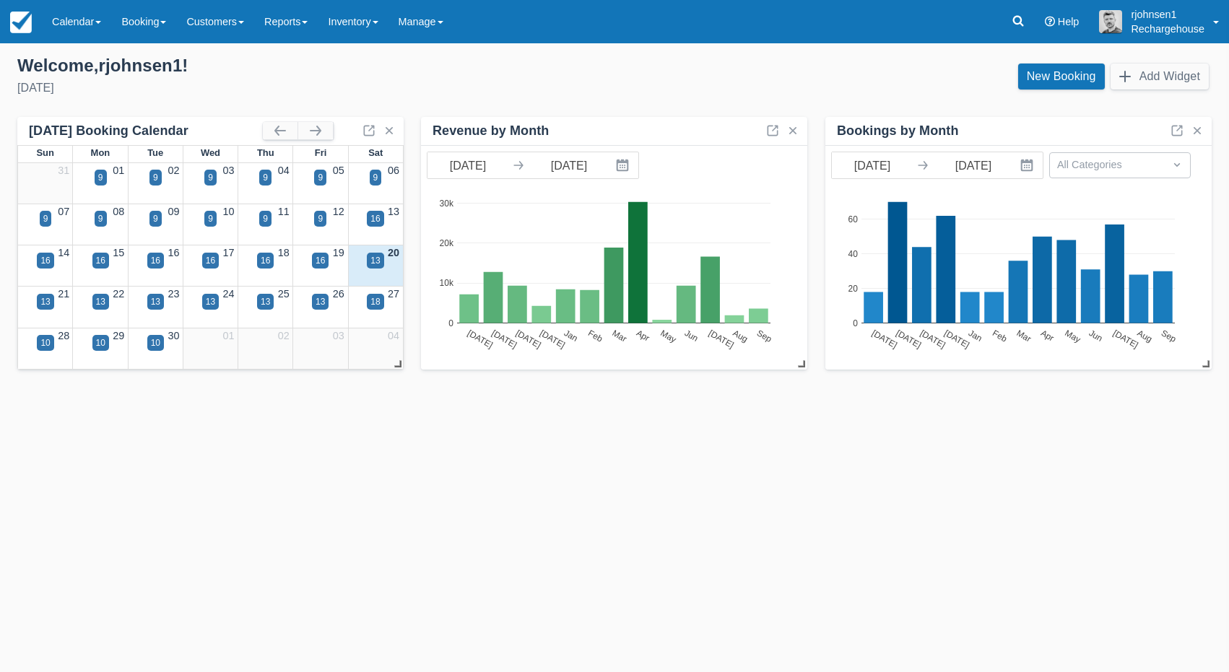
click at [493, 90] on div "Saturday, September 20th, 2025" at bounding box center [310, 87] width 586 height 17
click at [166, 23] on span at bounding box center [163, 22] width 6 height 3
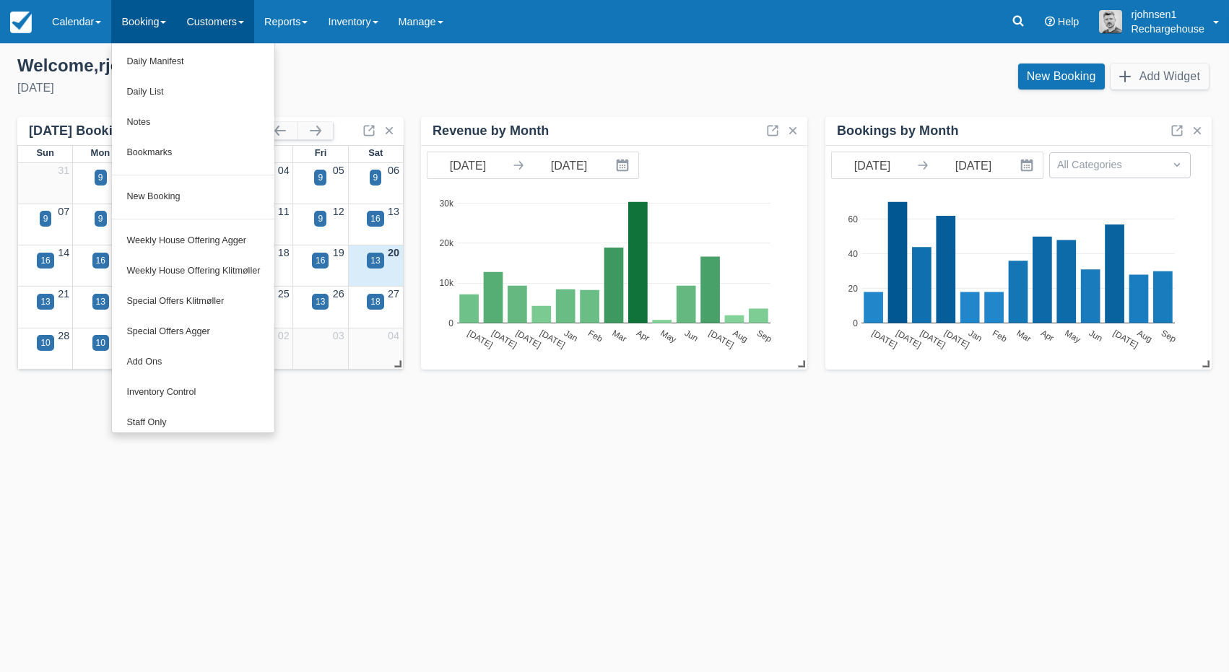
click at [243, 22] on link "Customers" at bounding box center [215, 21] width 78 height 43
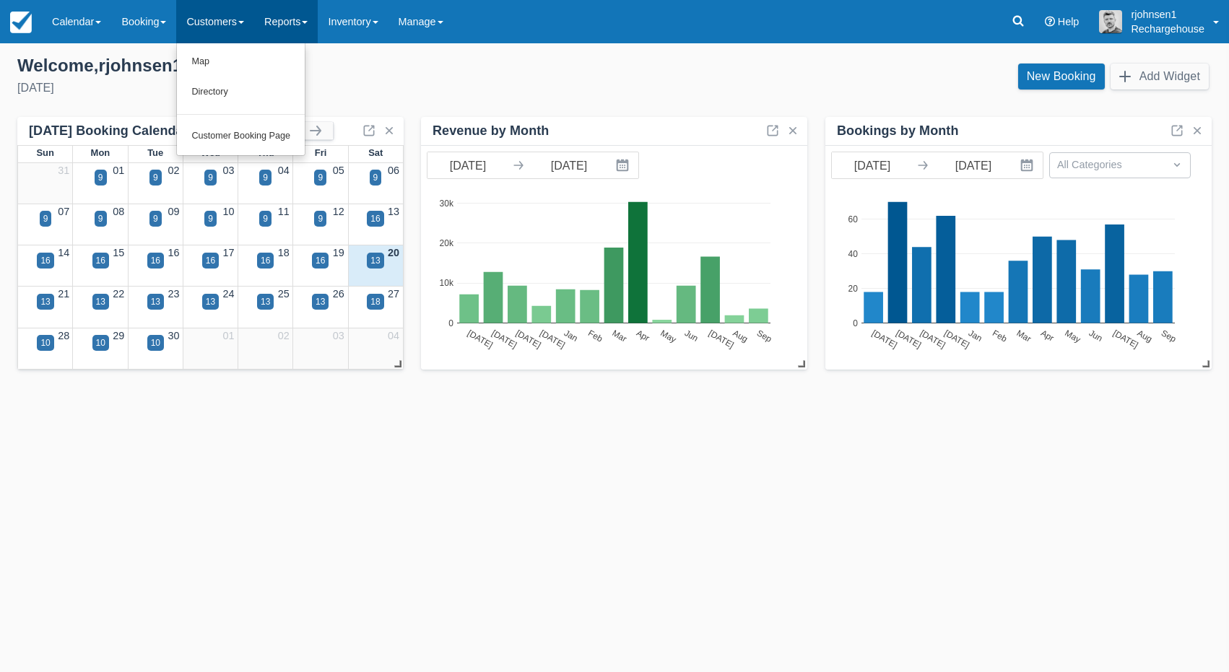
click at [301, 28] on link "Reports" at bounding box center [286, 21] width 64 height 43
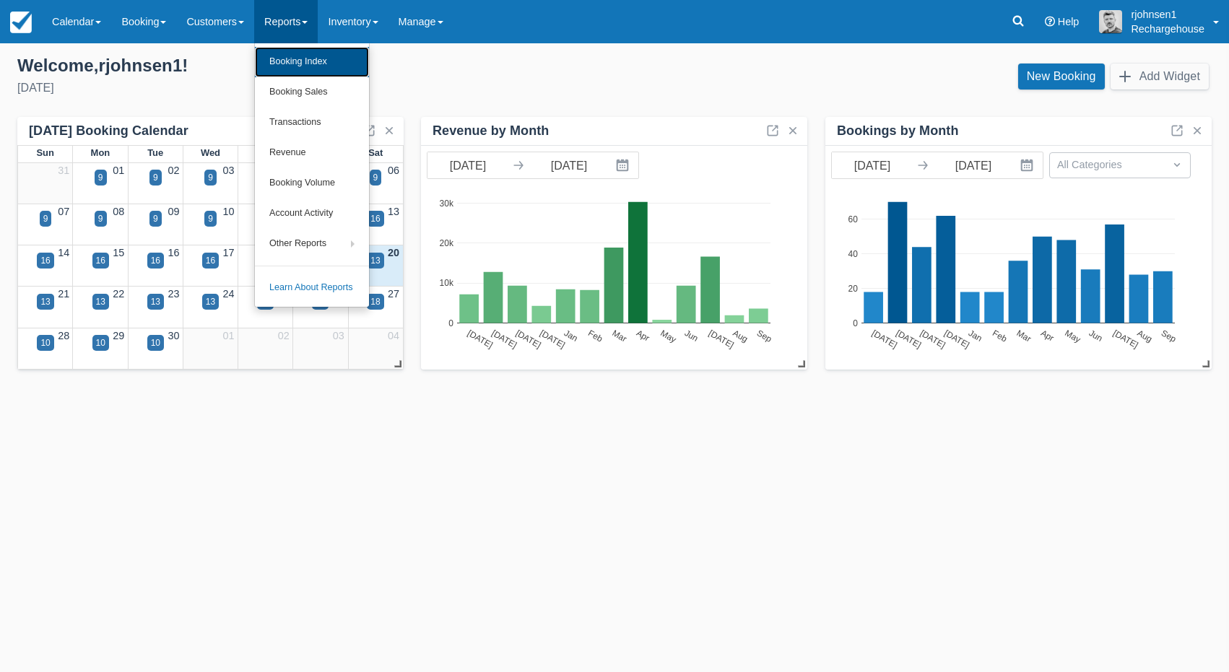
click at [303, 61] on link "Booking Index" at bounding box center [312, 62] width 114 height 30
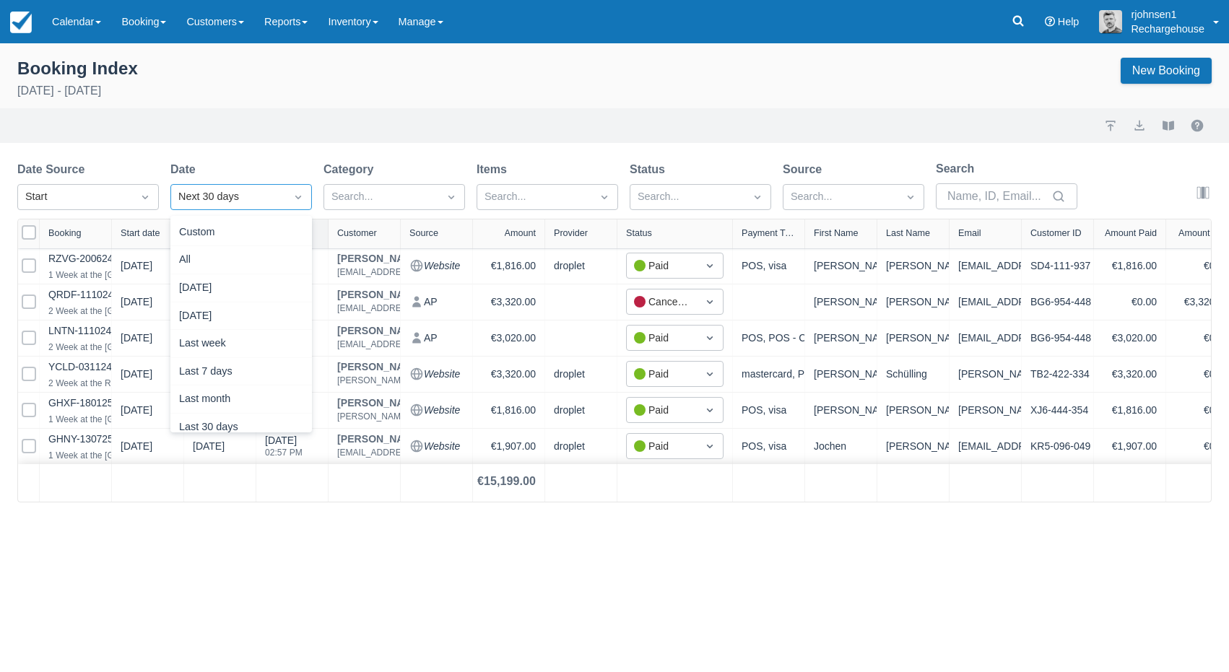
click at [294, 200] on icon "Dropdown icon" at bounding box center [298, 197] width 14 height 14
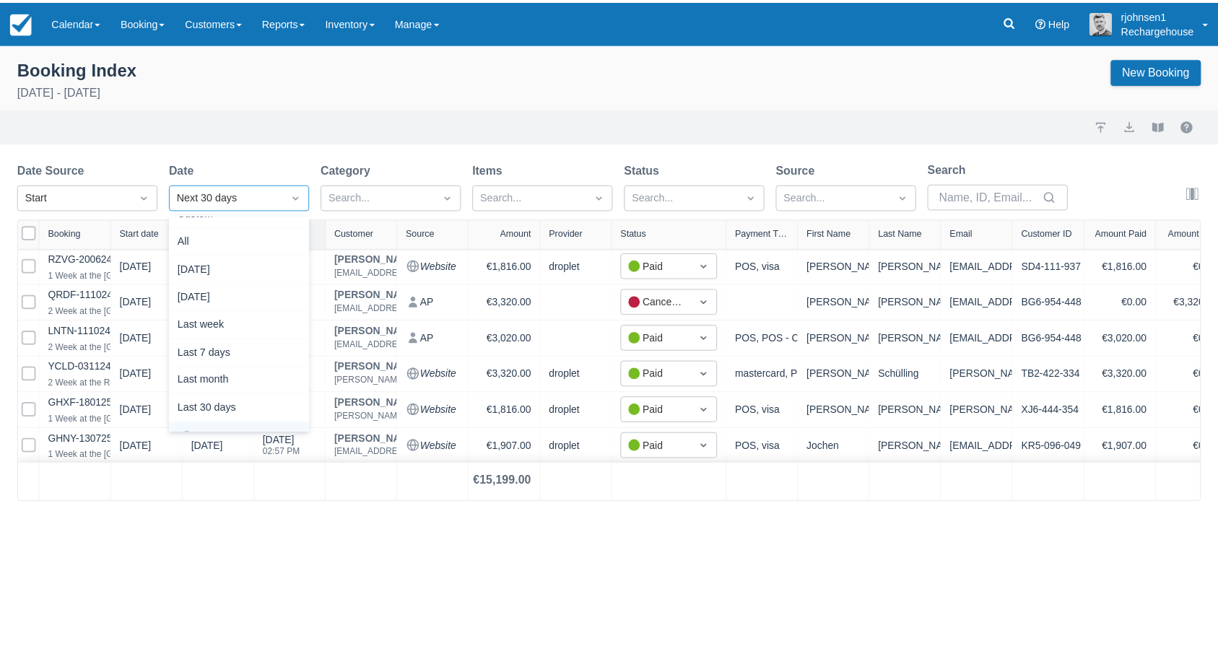
scroll to position [15, 0]
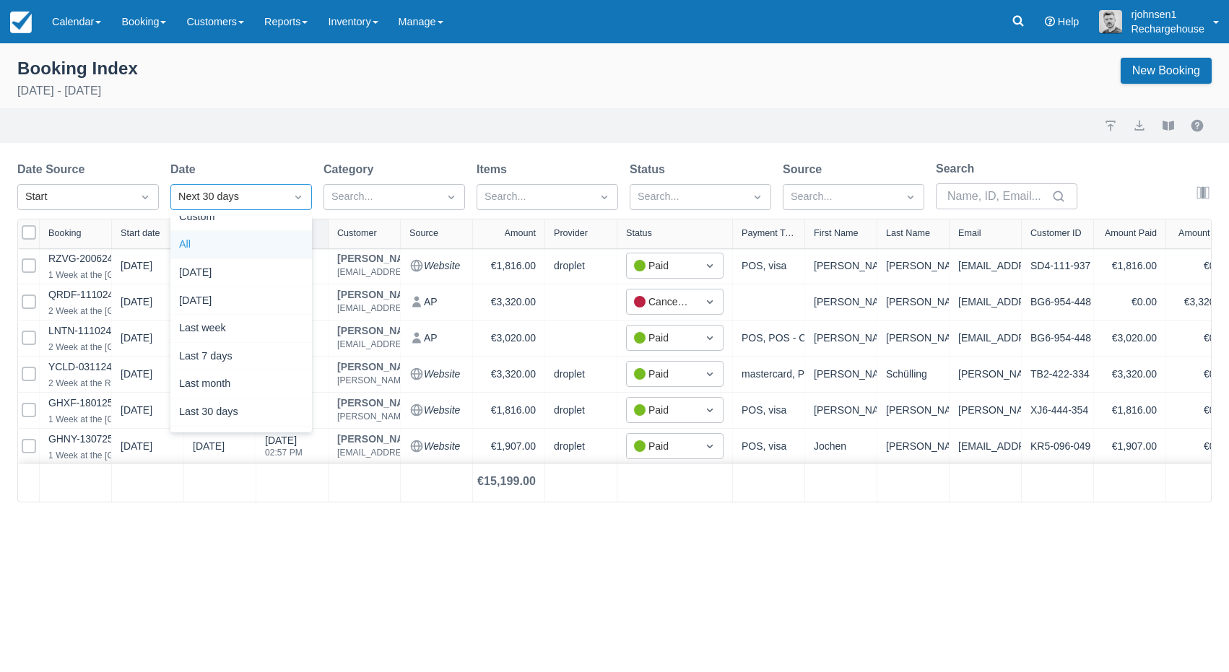
click at [269, 253] on div "All" at bounding box center [241, 245] width 142 height 28
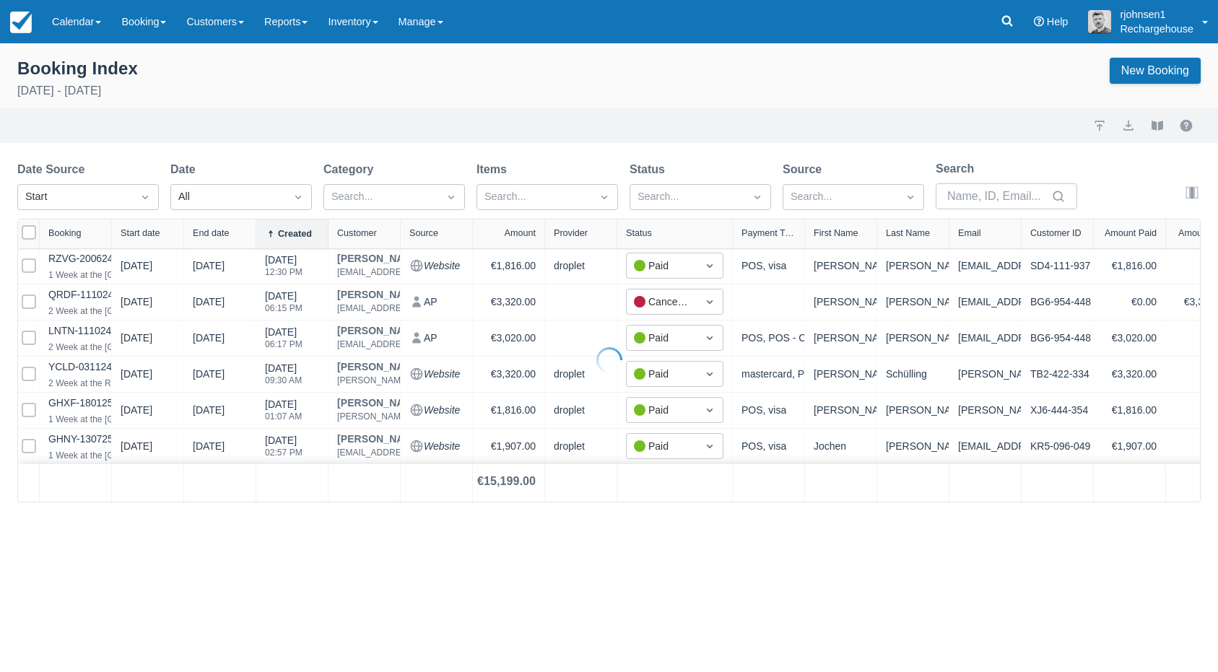
select select "25"
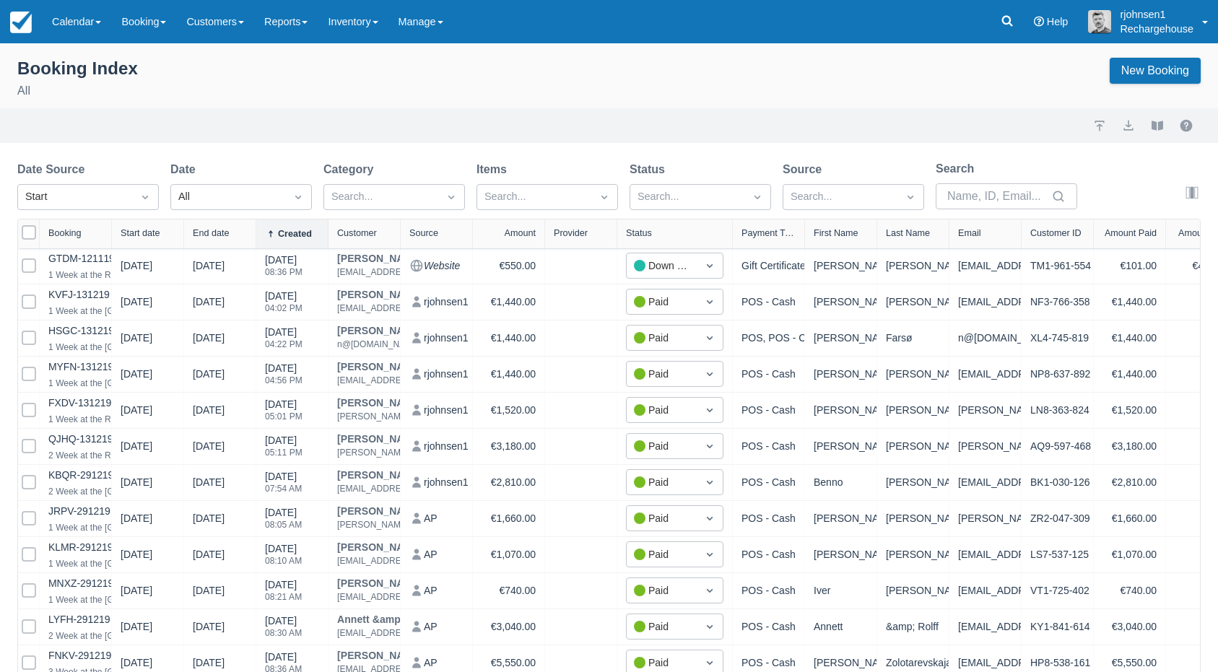
click at [643, 232] on div "Status" at bounding box center [639, 233] width 26 height 10
select select "25"
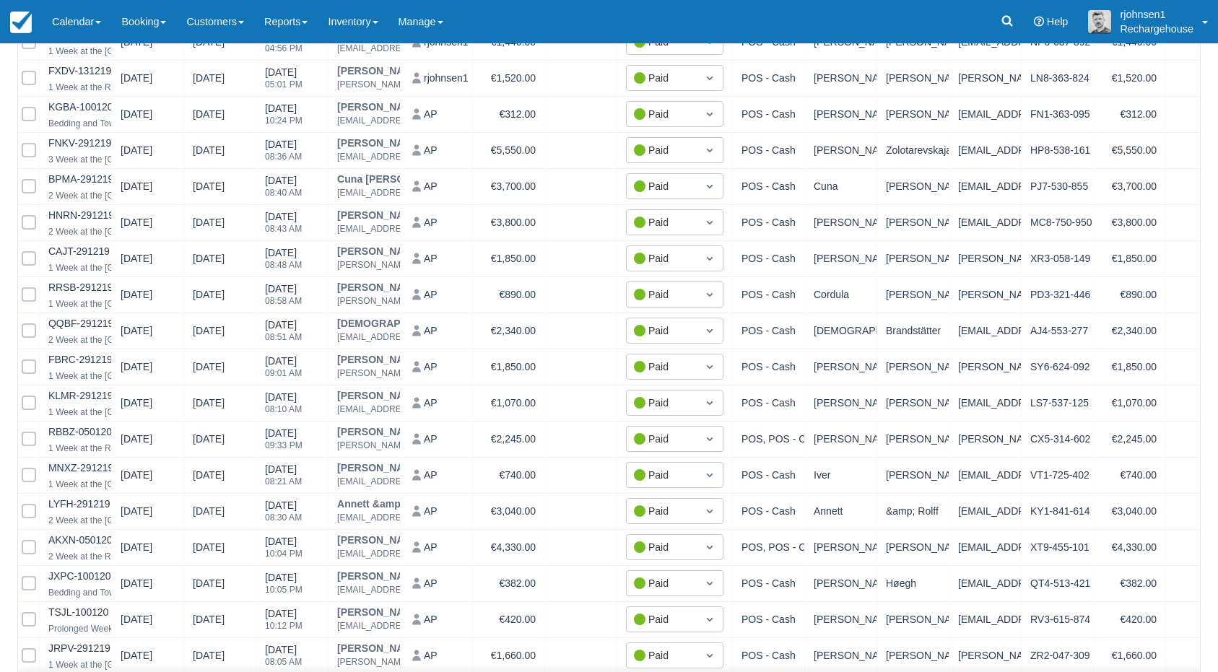
scroll to position [562, 0]
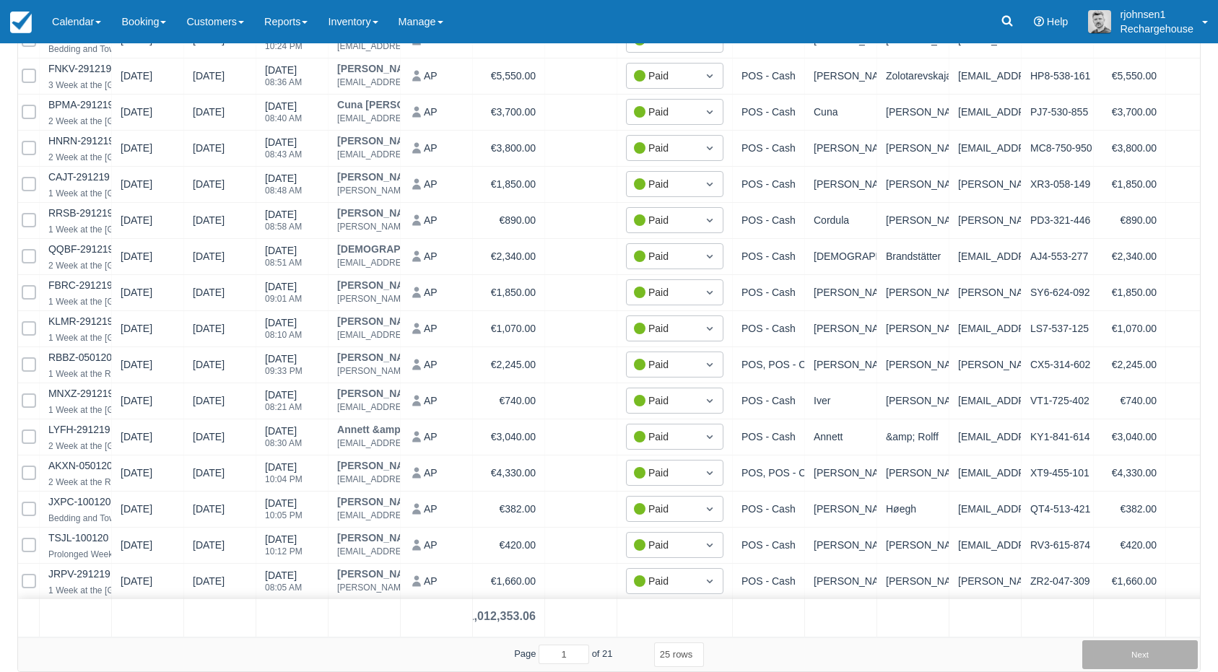
click at [1137, 659] on button "Next" at bounding box center [1140, 655] width 116 height 29
select select "25"
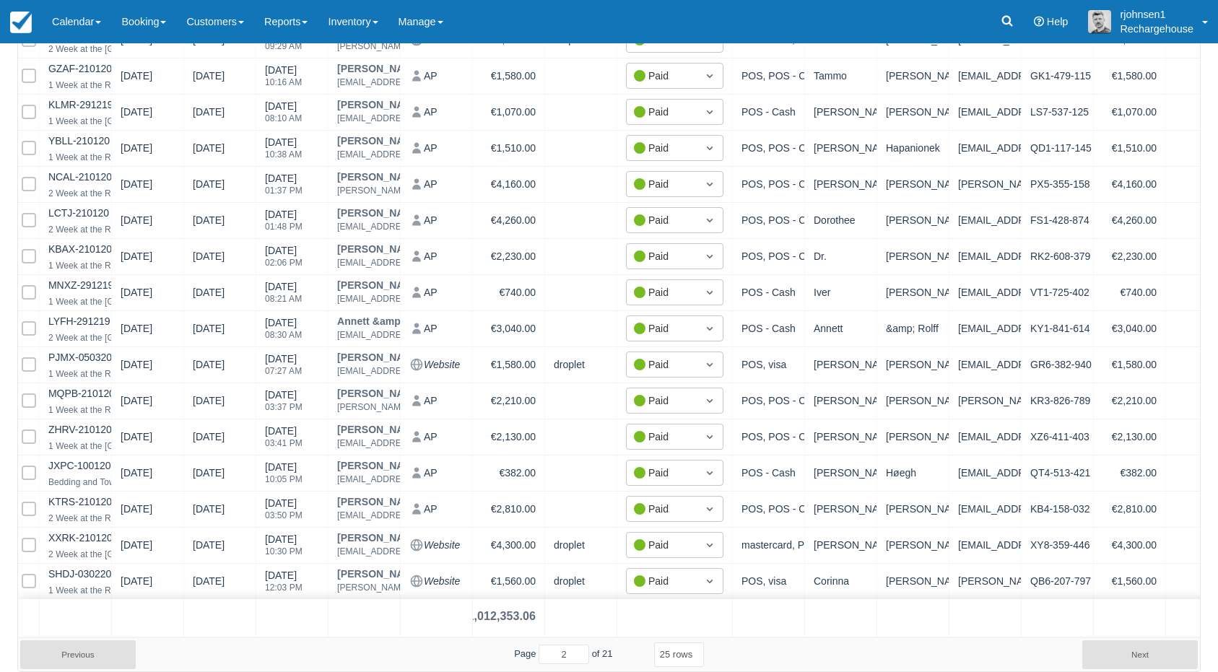
click at [1137, 659] on button "Next" at bounding box center [1140, 655] width 116 height 29
select select "25"
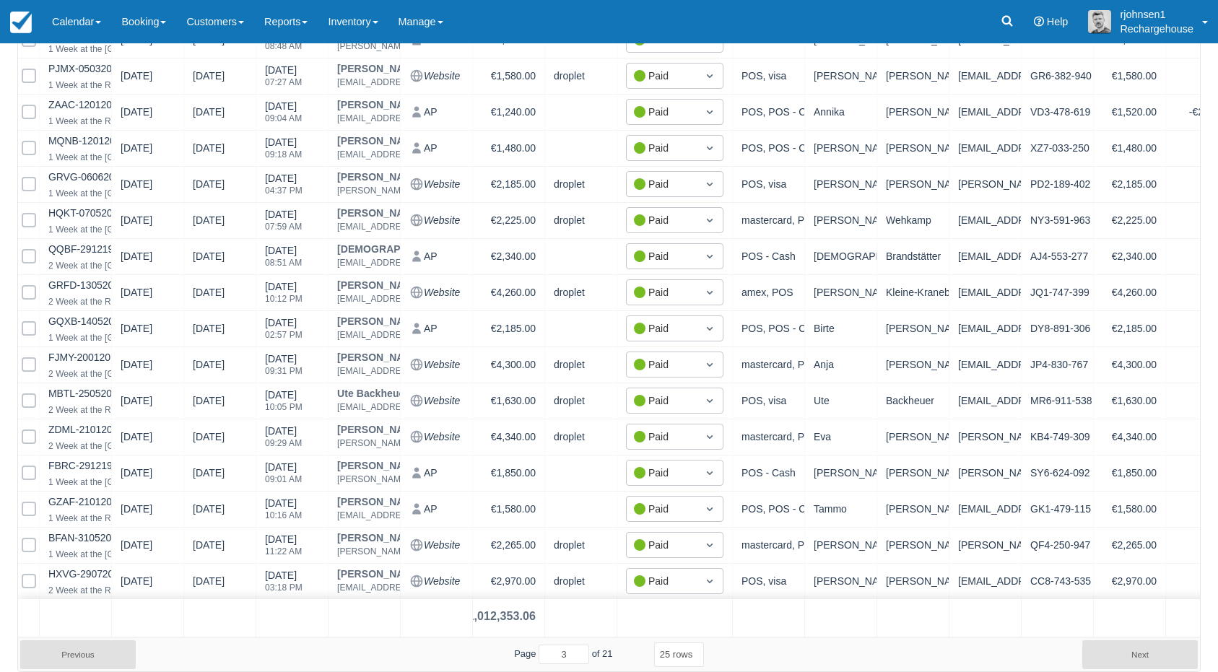
click at [1137, 659] on button "Next" at bounding box center [1140, 655] width 116 height 29
select select "25"
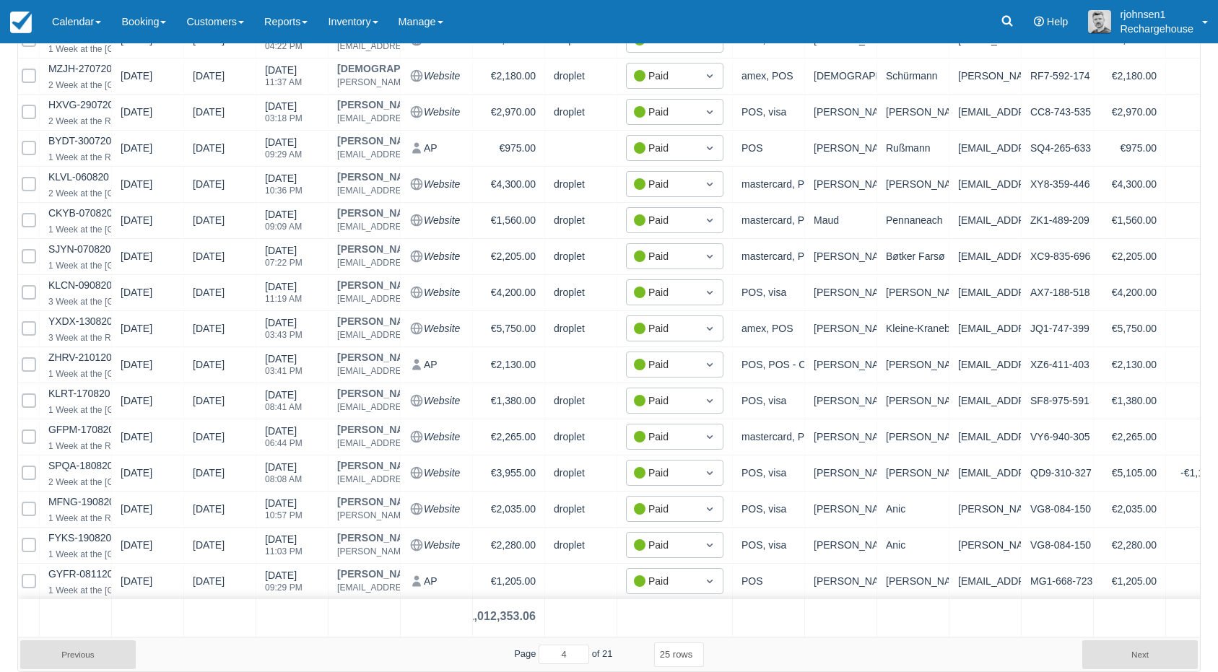
click at [1137, 659] on button "Next" at bounding box center [1140, 655] width 116 height 29
select select "25"
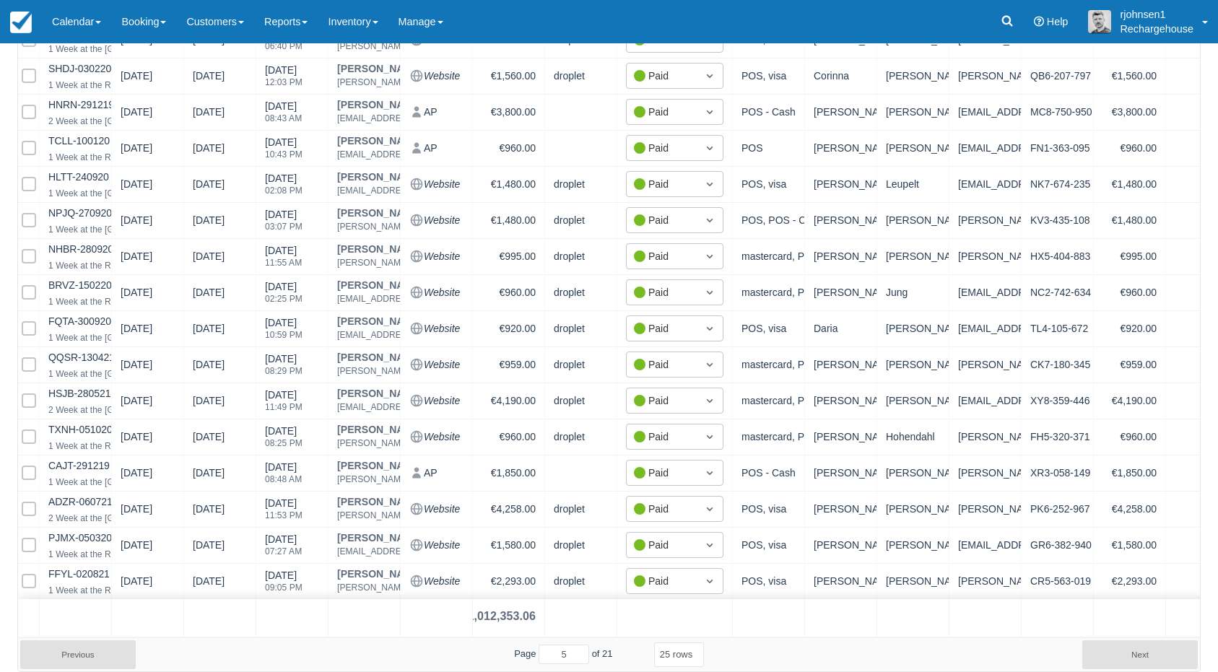
click at [1137, 659] on button "Next" at bounding box center [1140, 655] width 116 height 29
select select "25"
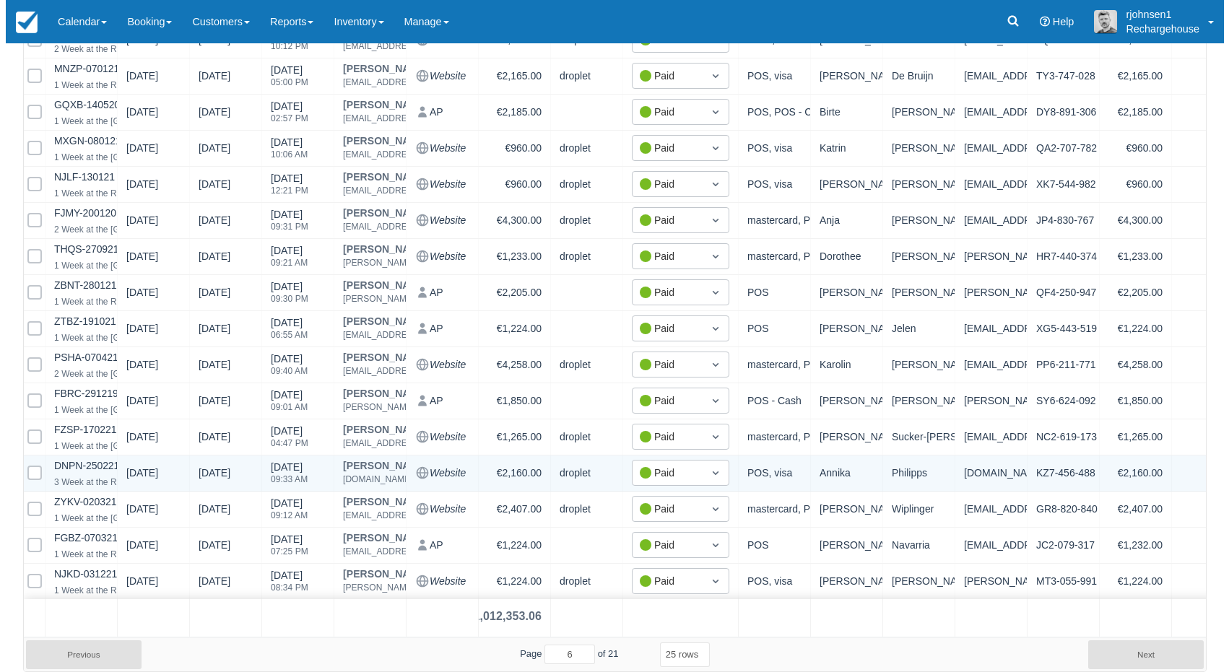
scroll to position [0, 0]
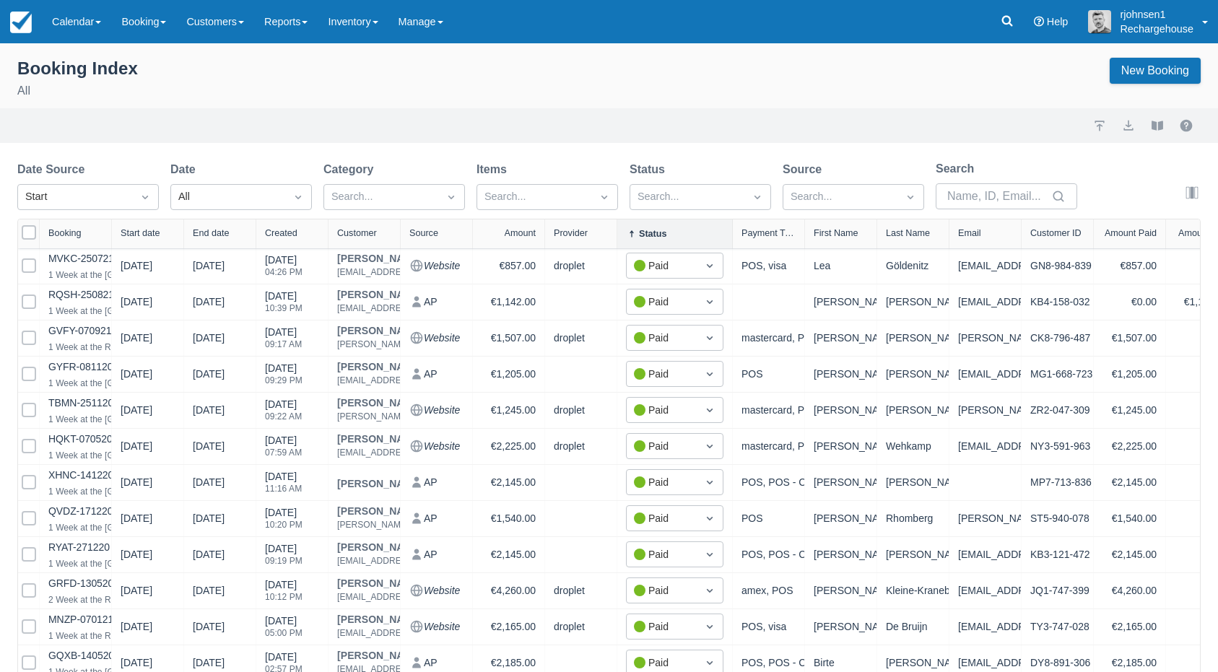
click at [649, 230] on div "Status" at bounding box center [653, 234] width 28 height 10
select select "25"
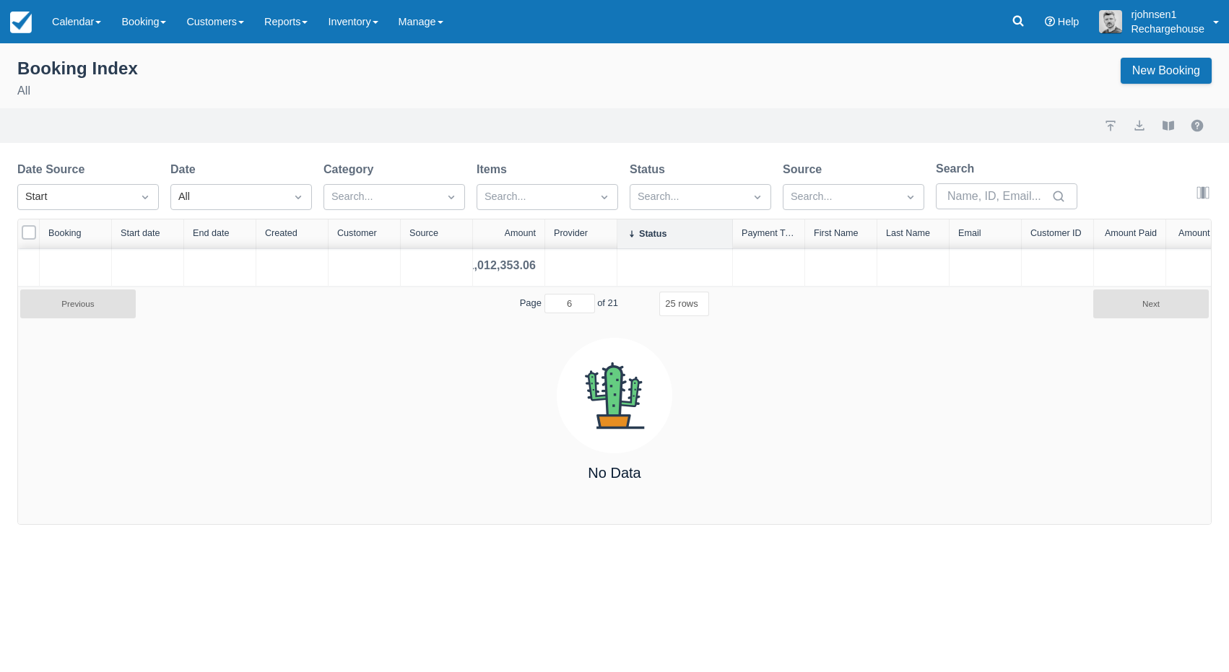
click at [649, 230] on div "Status" at bounding box center [653, 234] width 28 height 10
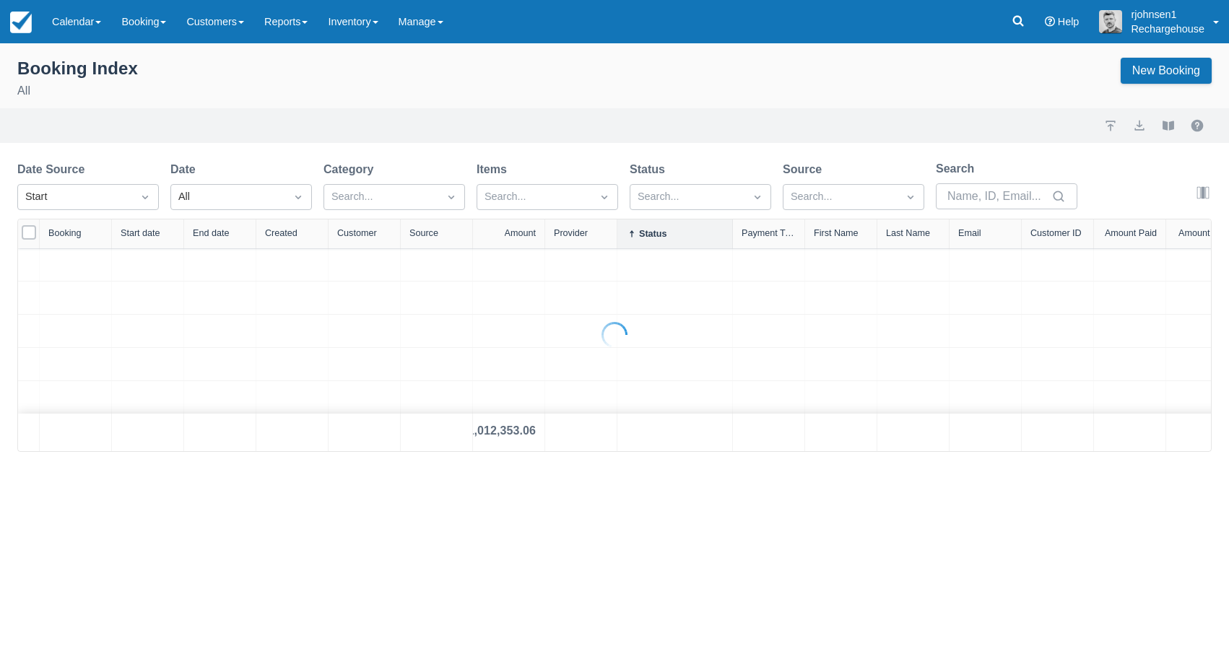
select select "25"
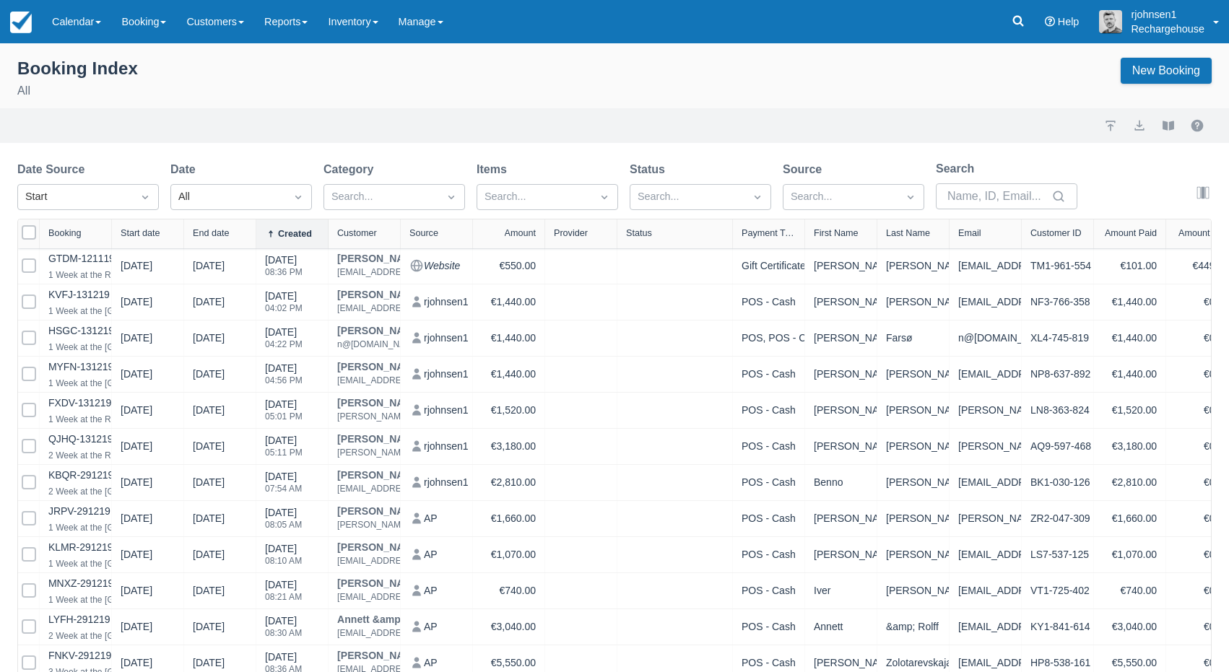
select select "25"
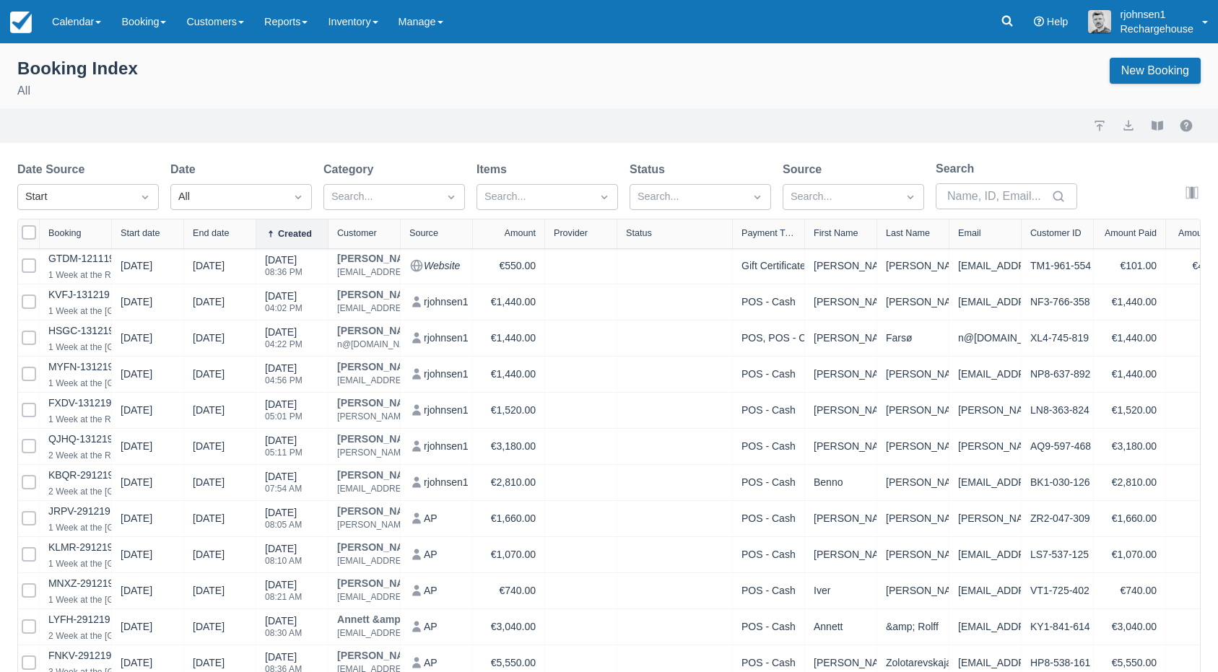
select select "25"
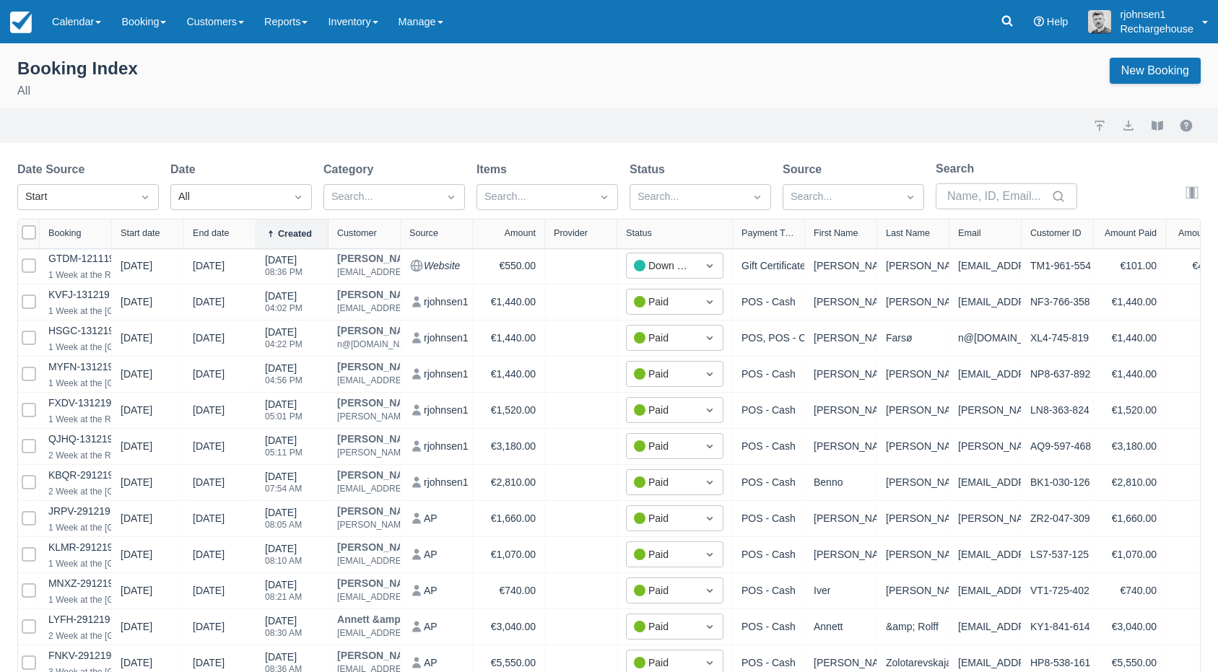
click at [658, 231] on div "Status" at bounding box center [674, 233] width 97 height 10
select select "25"
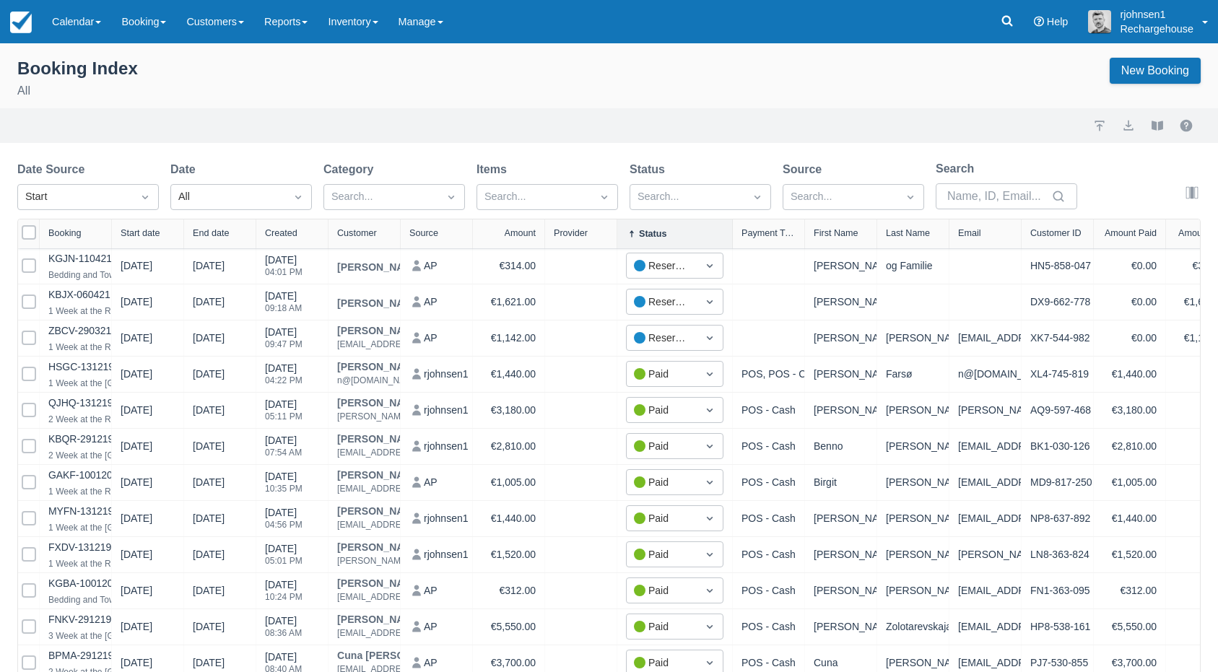
click at [658, 231] on div "Status" at bounding box center [653, 234] width 28 height 10
select select "25"
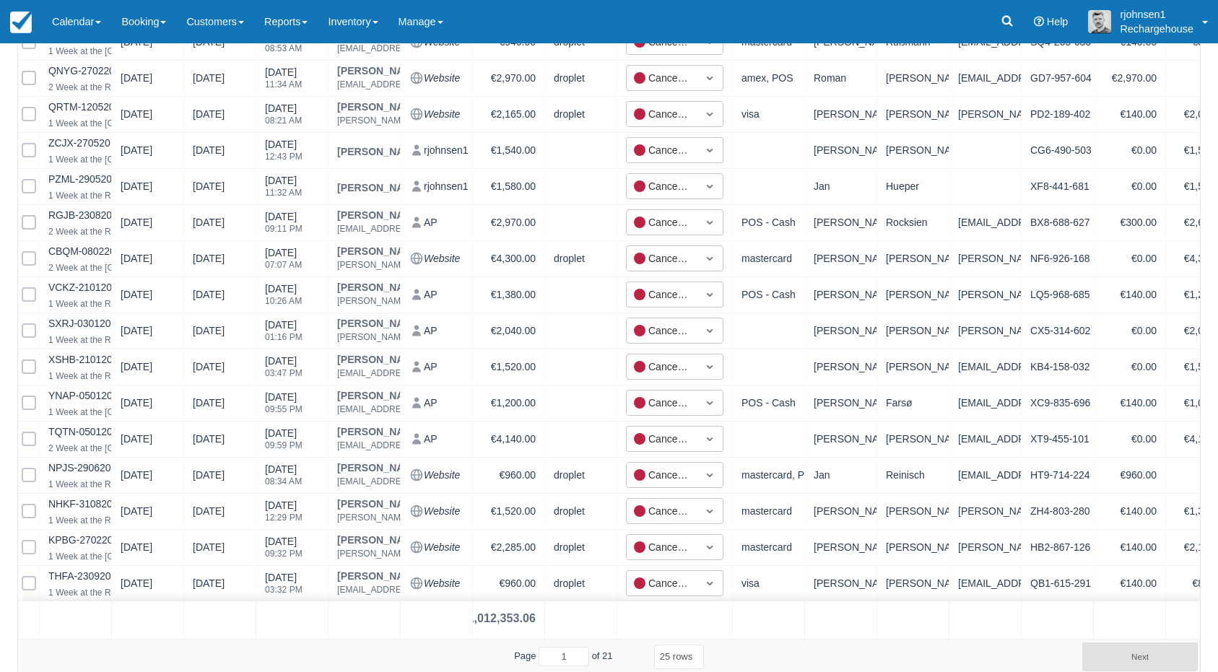
scroll to position [562, 0]
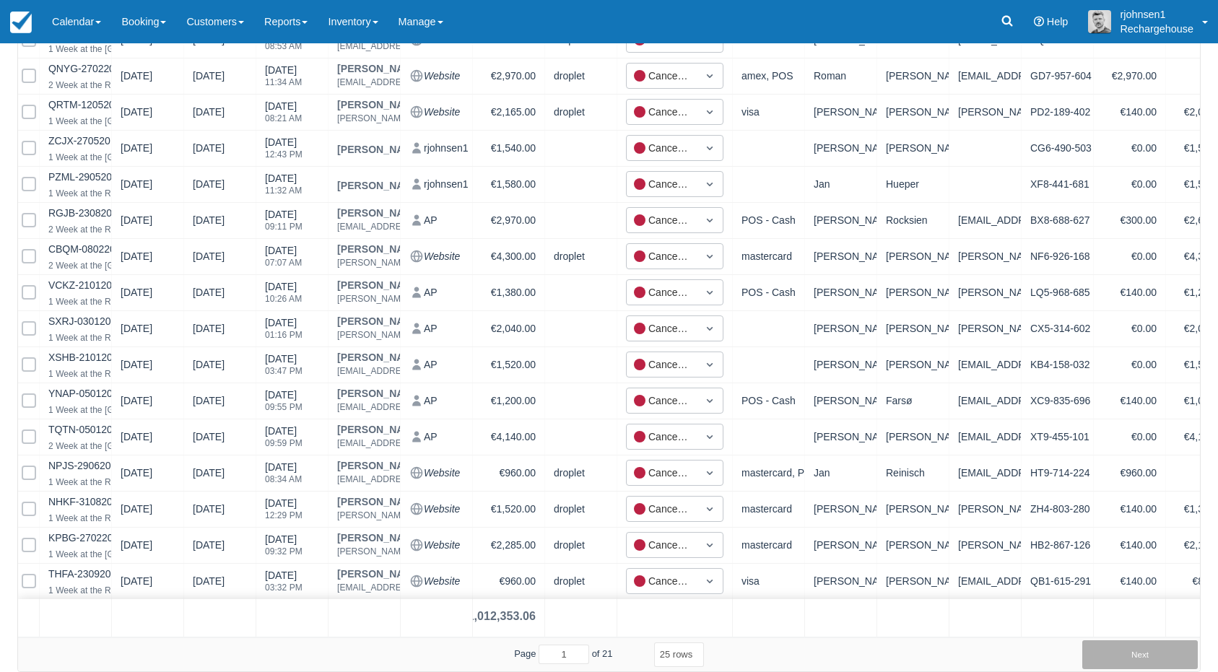
click at [1130, 661] on button "Next" at bounding box center [1140, 655] width 116 height 29
select select "25"
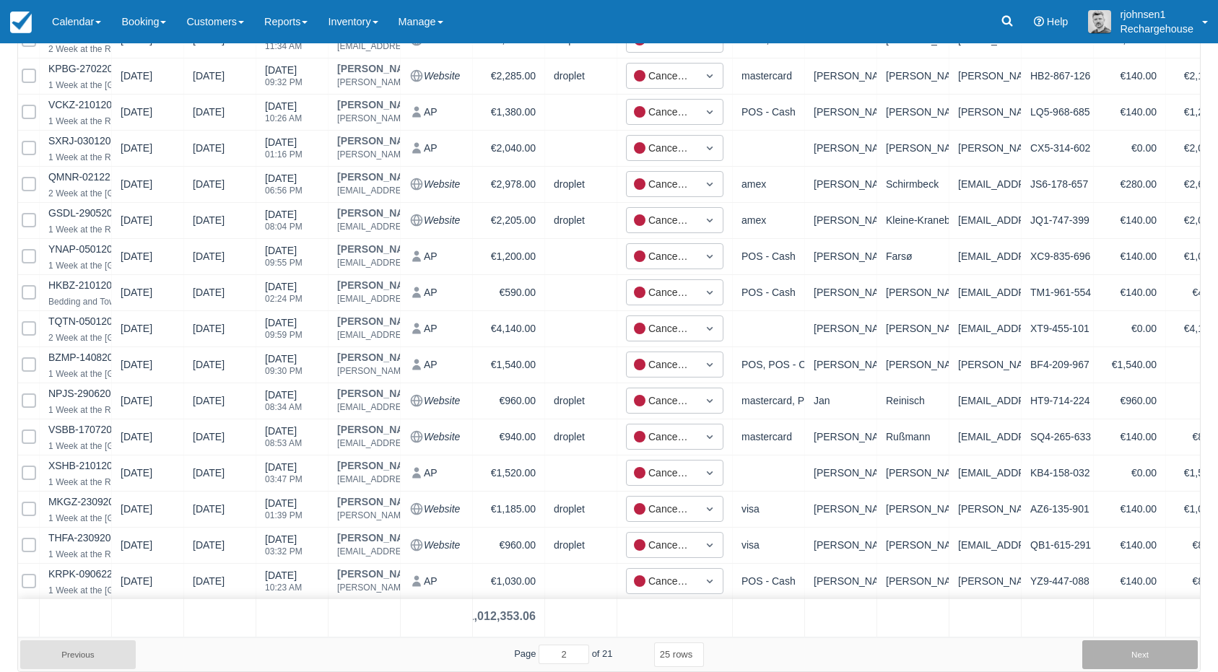
click at [1130, 659] on button "Next" at bounding box center [1140, 655] width 116 height 29
select select "25"
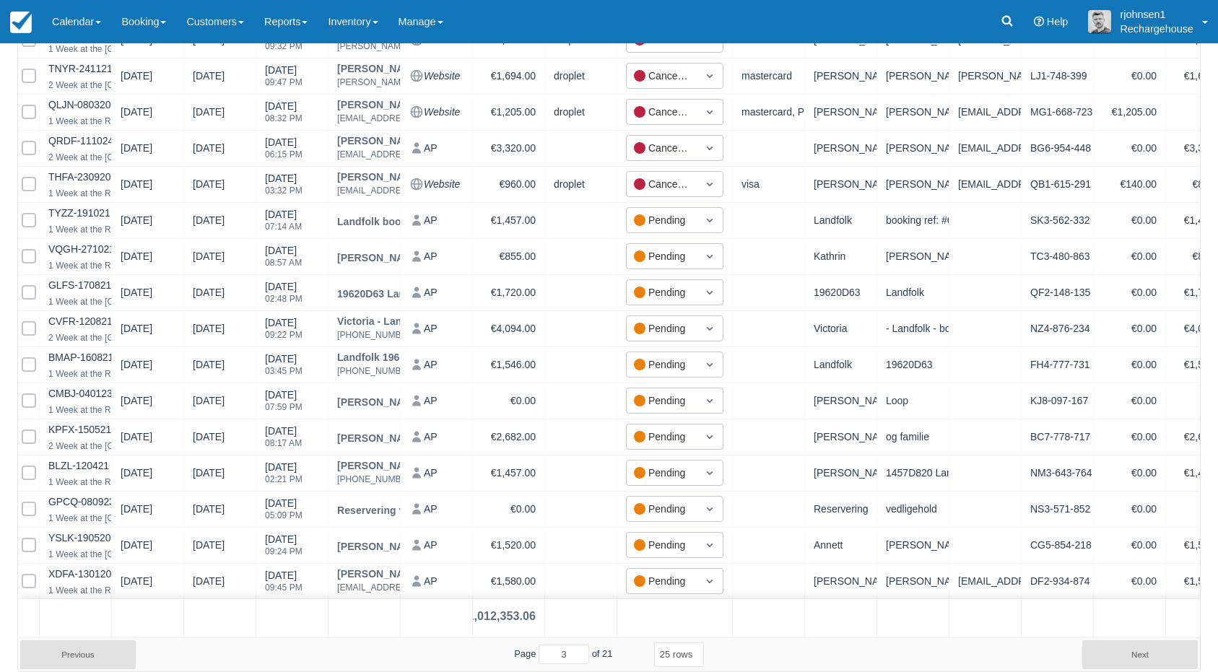
click at [1130, 659] on button "Next" at bounding box center [1140, 655] width 116 height 29
select select "25"
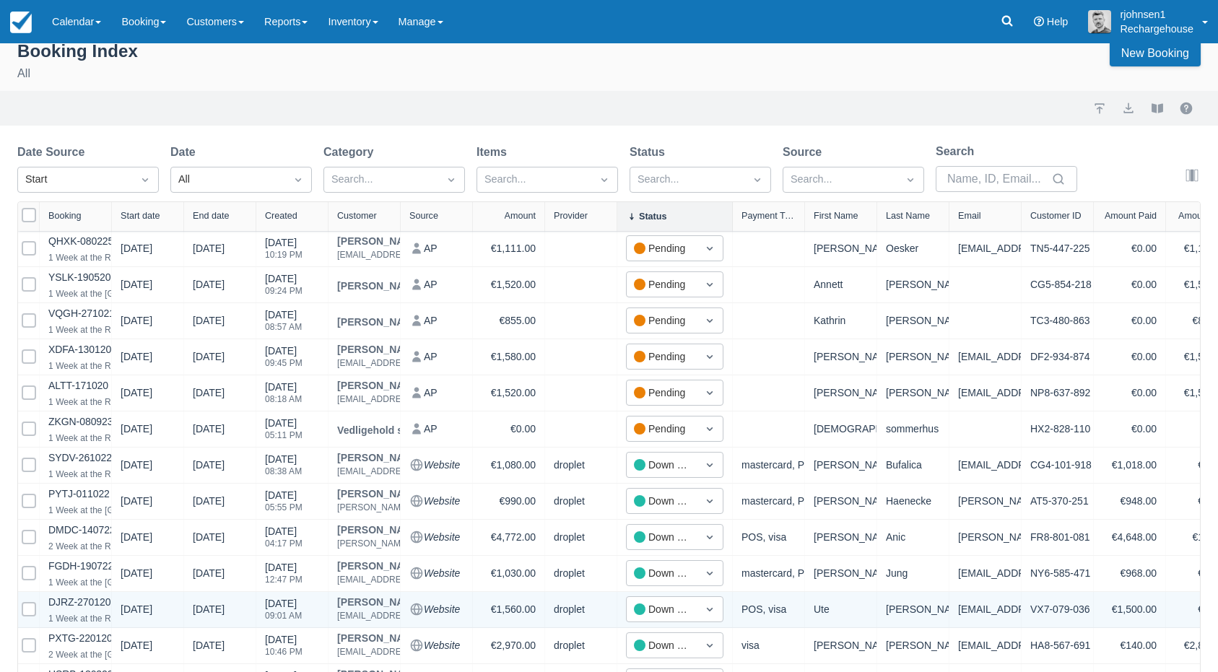
scroll to position [0, 0]
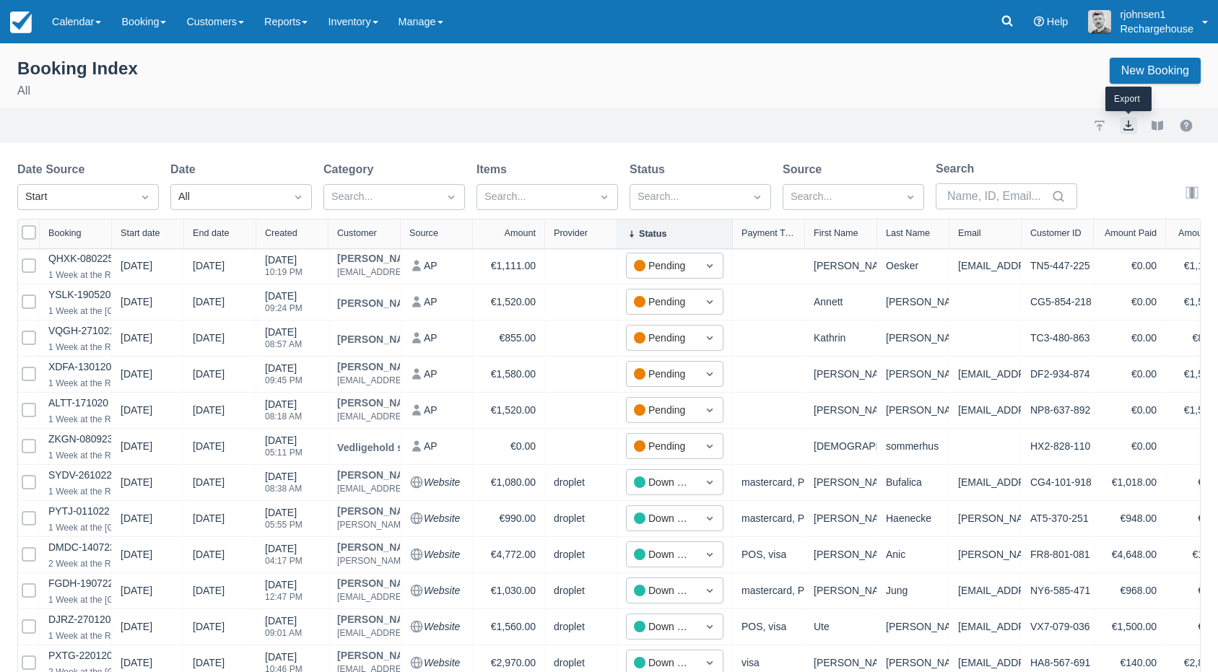
click at [1127, 126] on button "export" at bounding box center [1128, 125] width 17 height 17
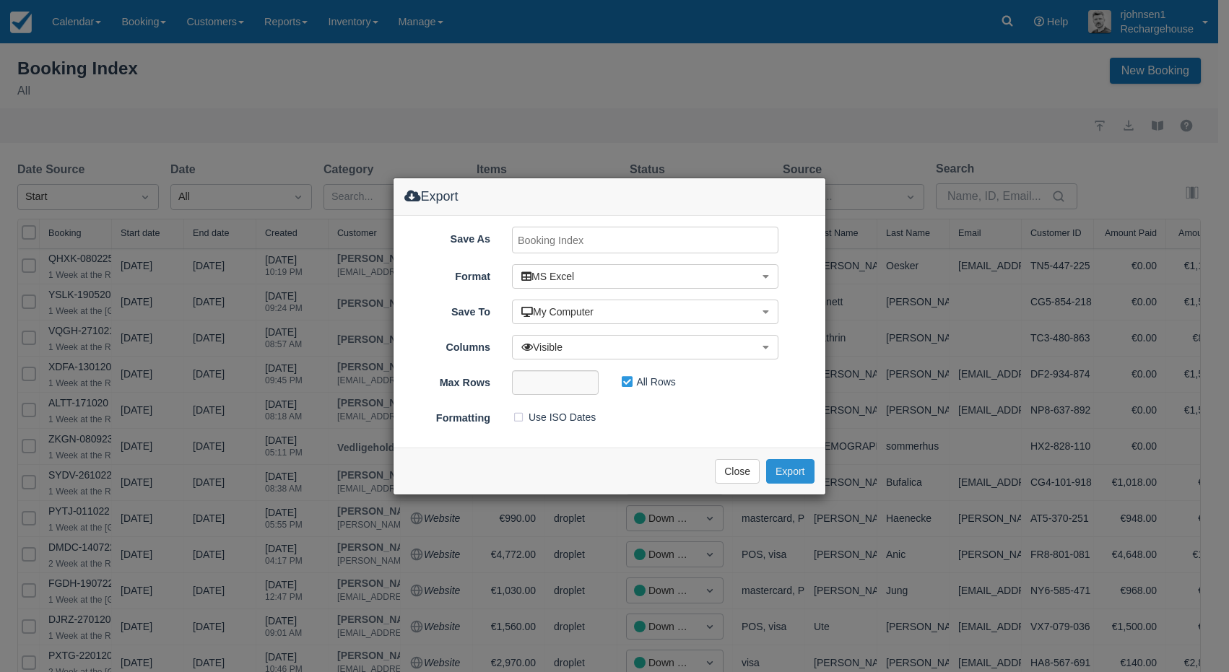
click at [782, 467] on button "Export" at bounding box center [790, 471] width 48 height 25
